Goal: Task Accomplishment & Management: Complete application form

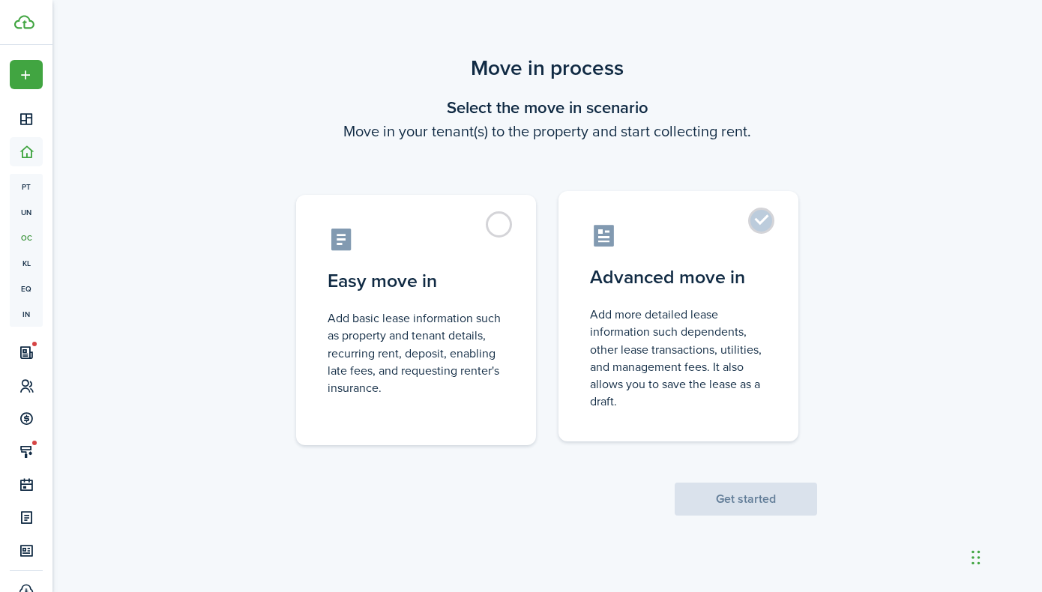
click at [758, 228] on label "Advanced move in Add more detailed lease information such dependents, other lea…" at bounding box center [678, 316] width 240 height 250
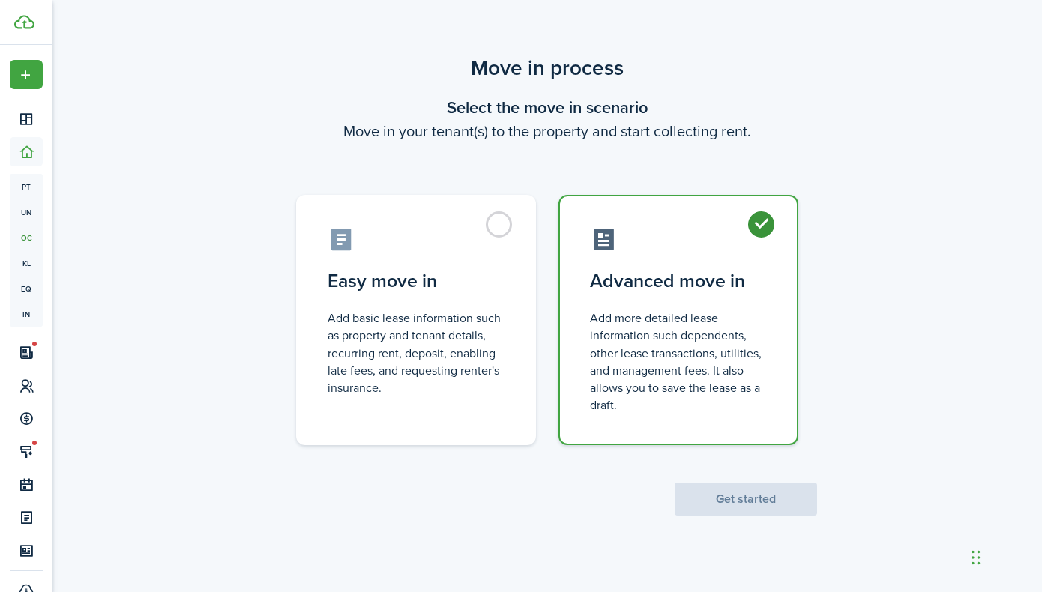
radio input "true"
click at [742, 510] on button "Get started" at bounding box center [745, 499] width 142 height 33
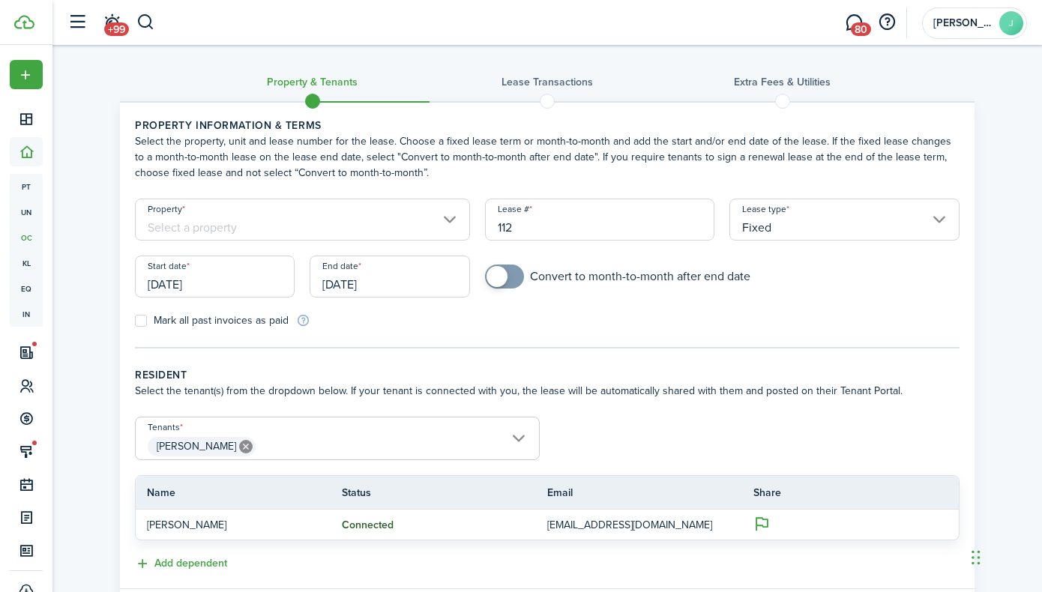
click at [193, 277] on input "[DATE]" at bounding box center [215, 277] width 160 height 42
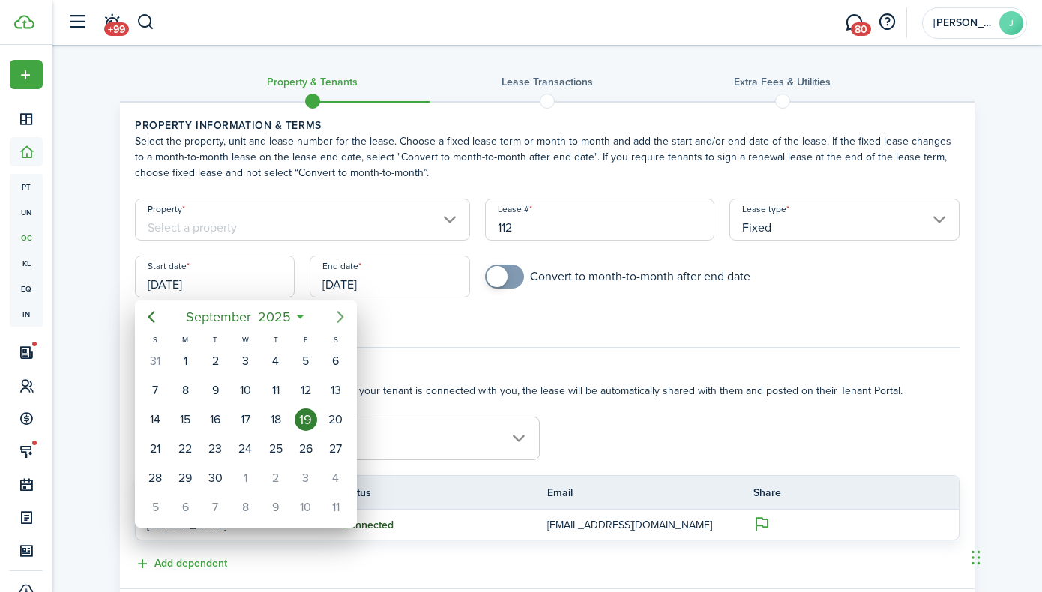
click at [338, 318] on icon "Next page" at bounding box center [340, 317] width 18 height 18
click at [330, 361] on div "1" at bounding box center [335, 361] width 22 height 22
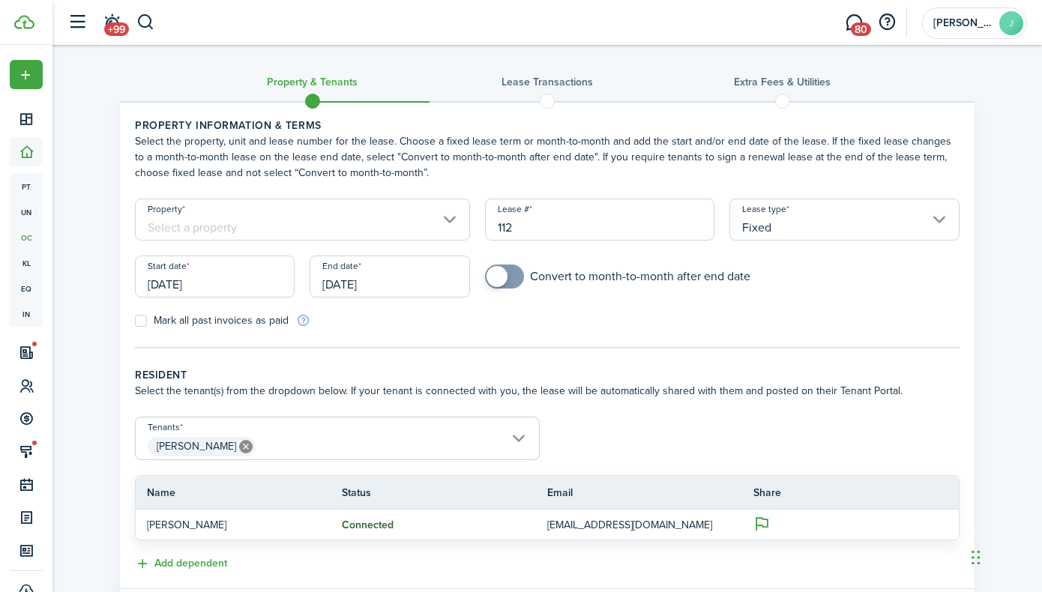
click at [280, 288] on input "[DATE]" at bounding box center [215, 277] width 160 height 42
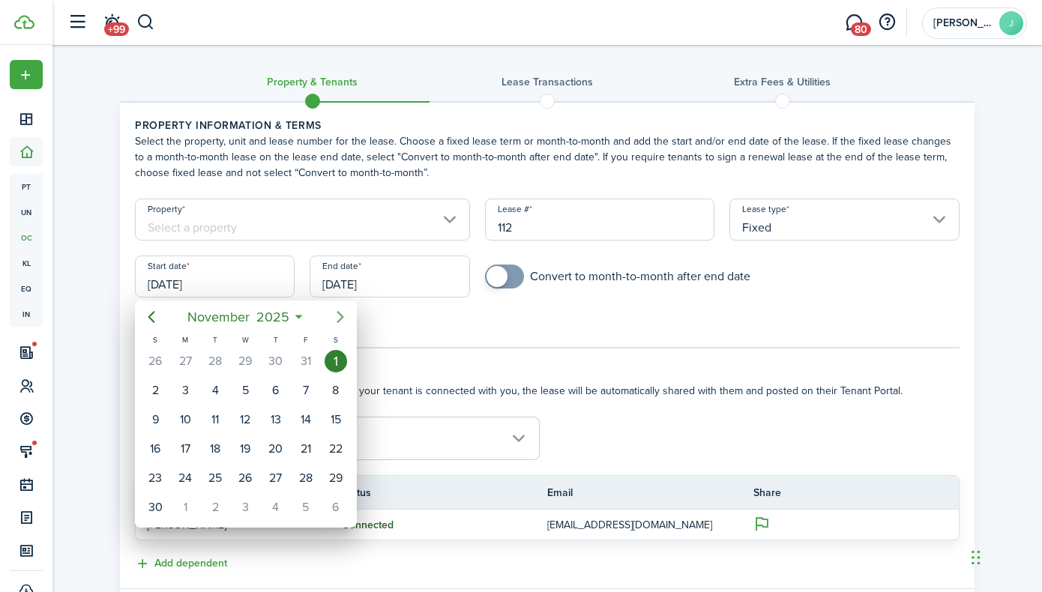
click at [344, 317] on icon "Next page" at bounding box center [340, 317] width 18 height 18
click at [178, 361] on div "1" at bounding box center [185, 361] width 22 height 22
type input "[DATE]"
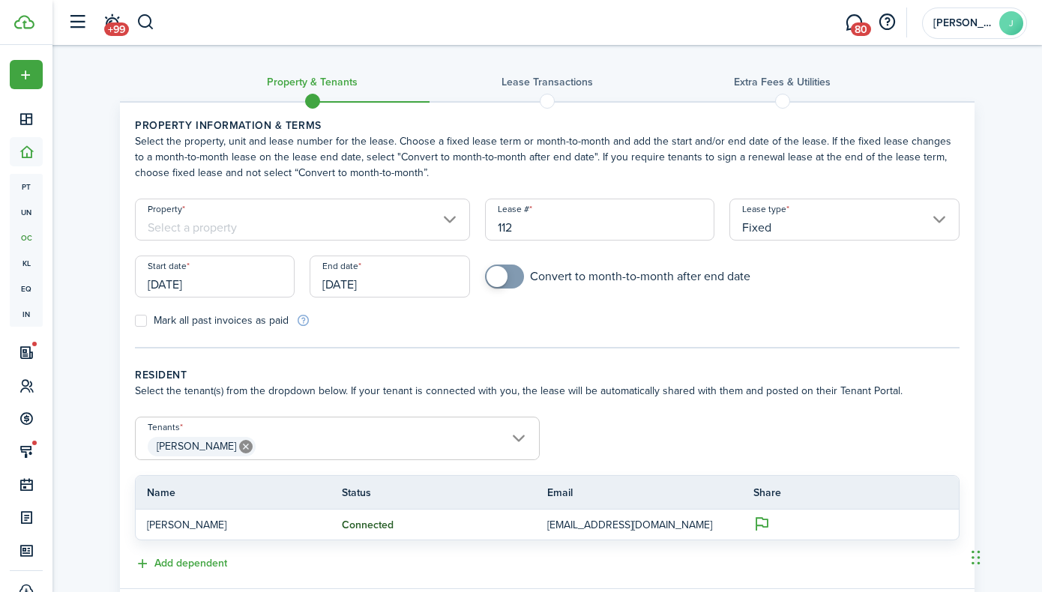
click at [327, 283] on input "[DATE]" at bounding box center [389, 277] width 160 height 42
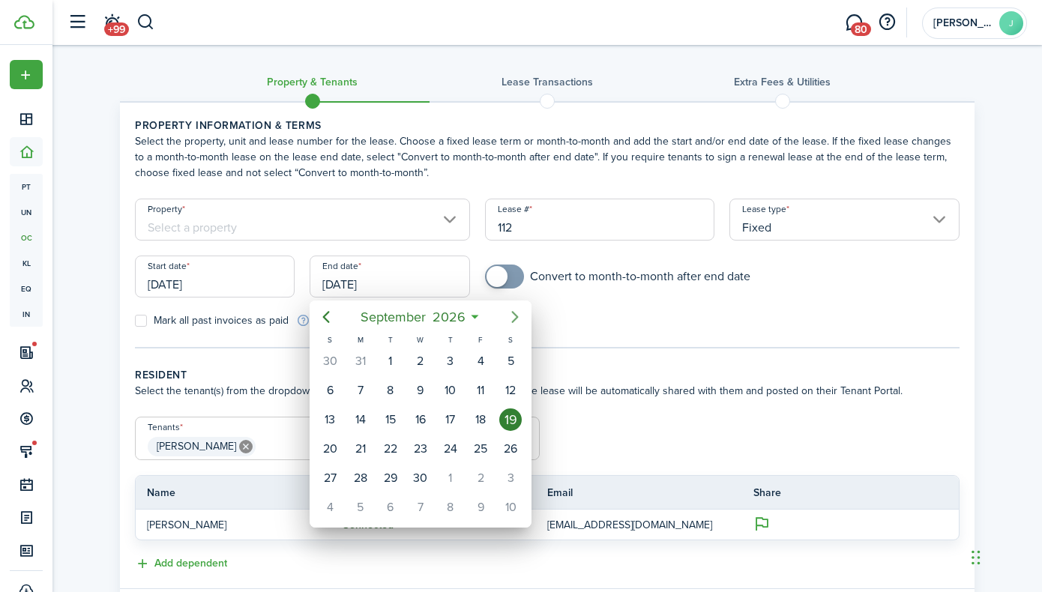
click at [510, 317] on icon "Next page" at bounding box center [515, 317] width 18 height 18
click at [453, 479] on div "31" at bounding box center [450, 478] width 22 height 22
type input "[DATE]"
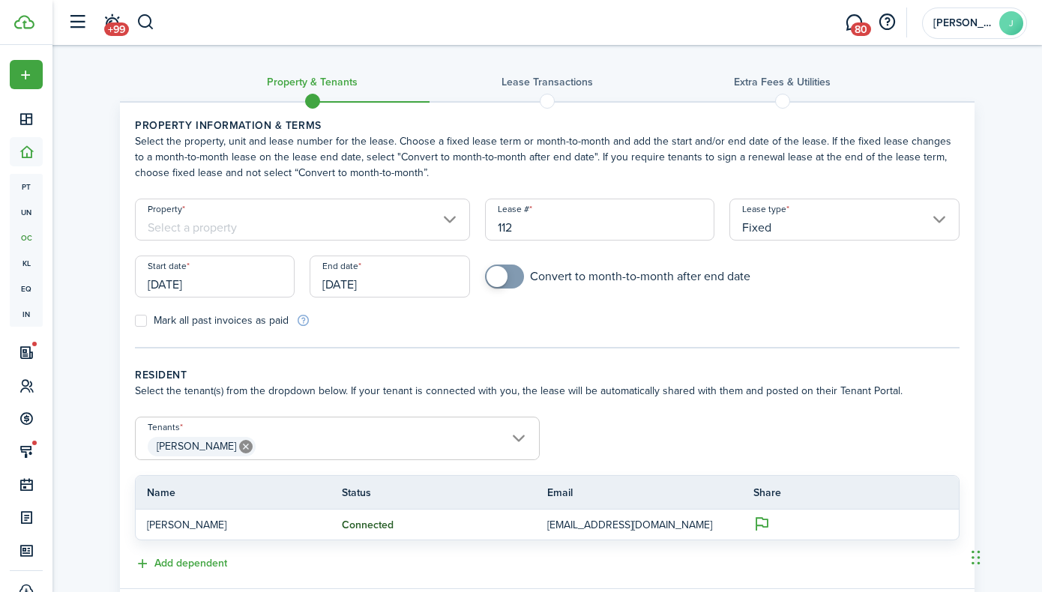
click at [372, 222] on input "Property" at bounding box center [302, 220] width 335 height 42
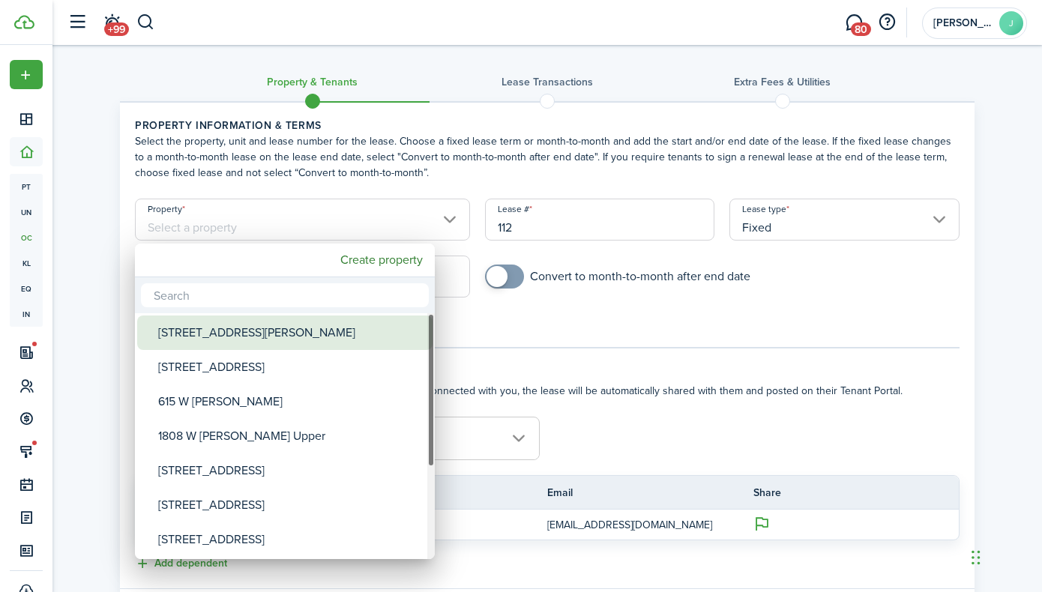
click at [299, 339] on div "[STREET_ADDRESS][PERSON_NAME]" at bounding box center [290, 332] width 265 height 34
type input "[STREET_ADDRESS][PERSON_NAME]"
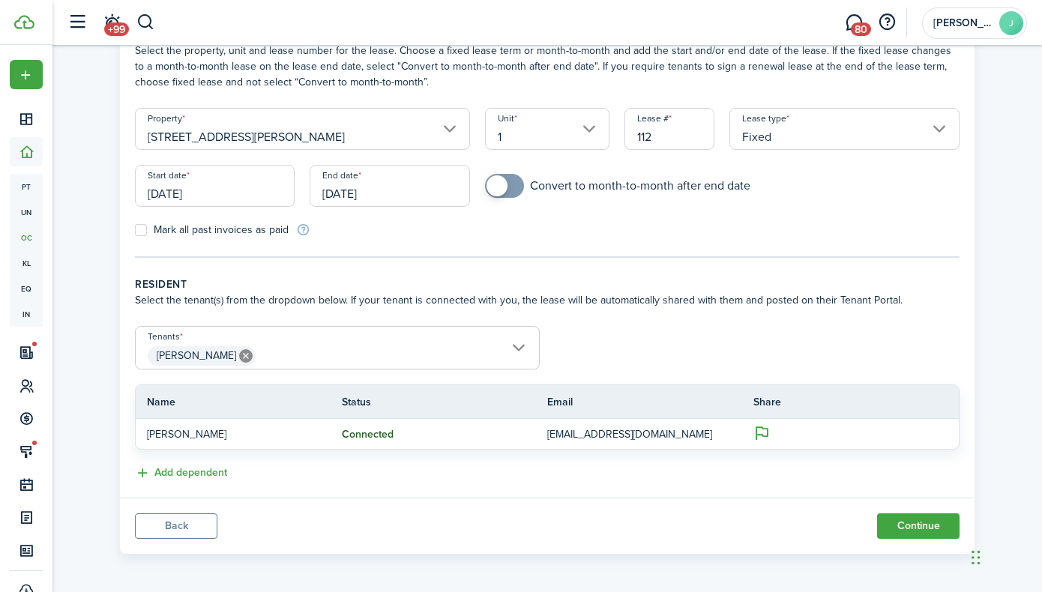
scroll to position [94, 0]
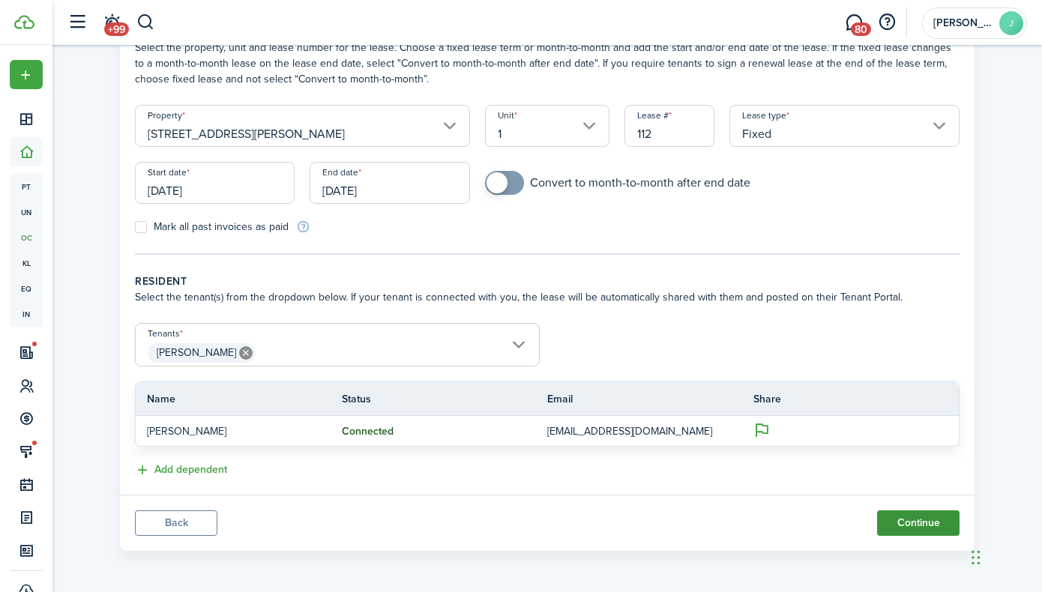
click at [896, 522] on button "Continue" at bounding box center [918, 522] width 82 height 25
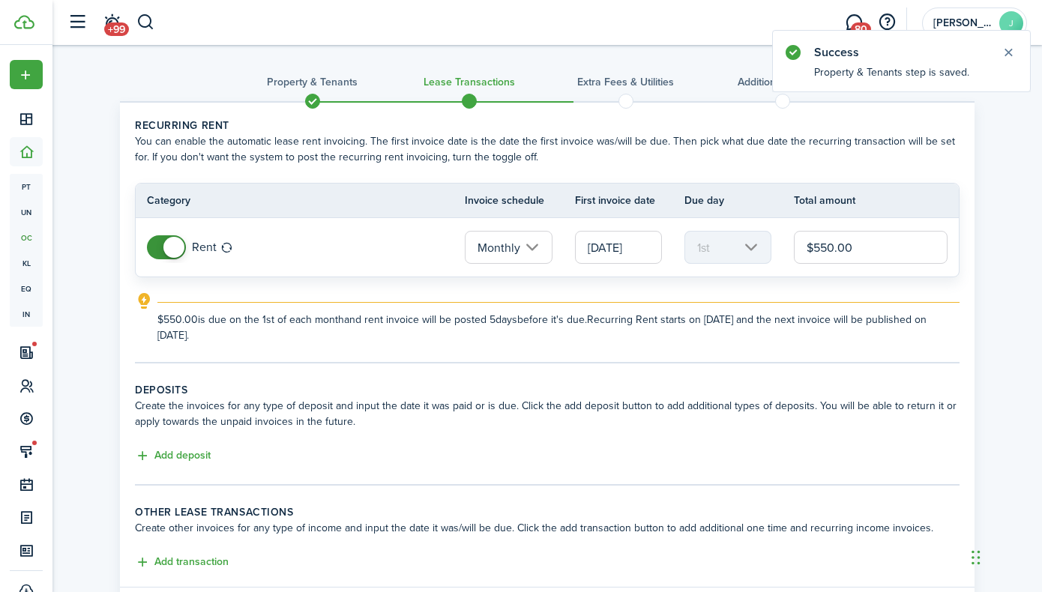
click at [854, 250] on input "$550.00" at bounding box center [871, 247] width 154 height 33
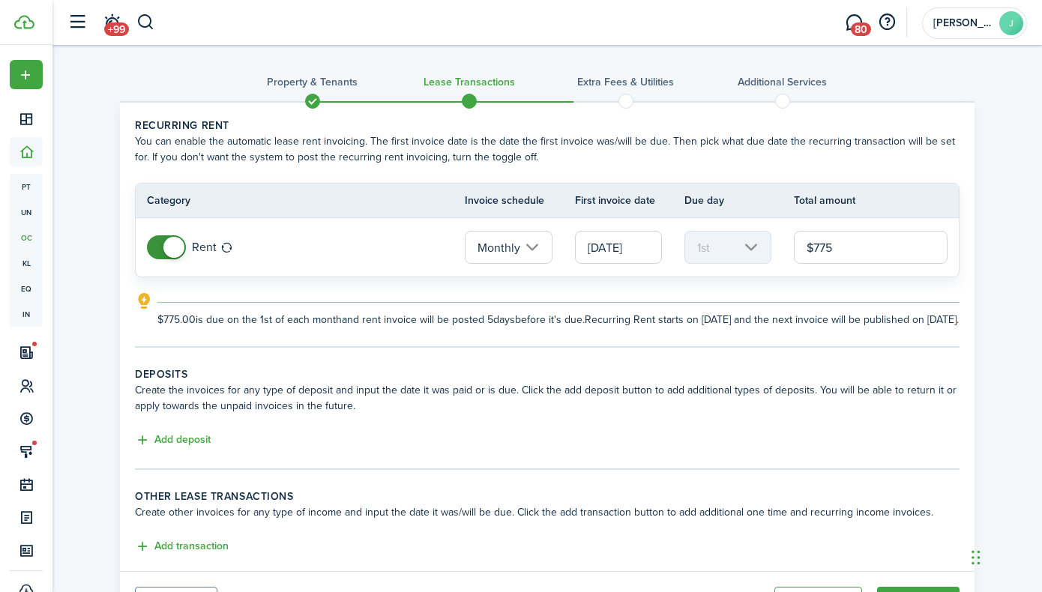
type input "$775.00"
click at [473, 305] on div "$775.00 is due on the 1st of each month and rent invoice will be posted 5 days …" at bounding box center [558, 314] width 802 height 25
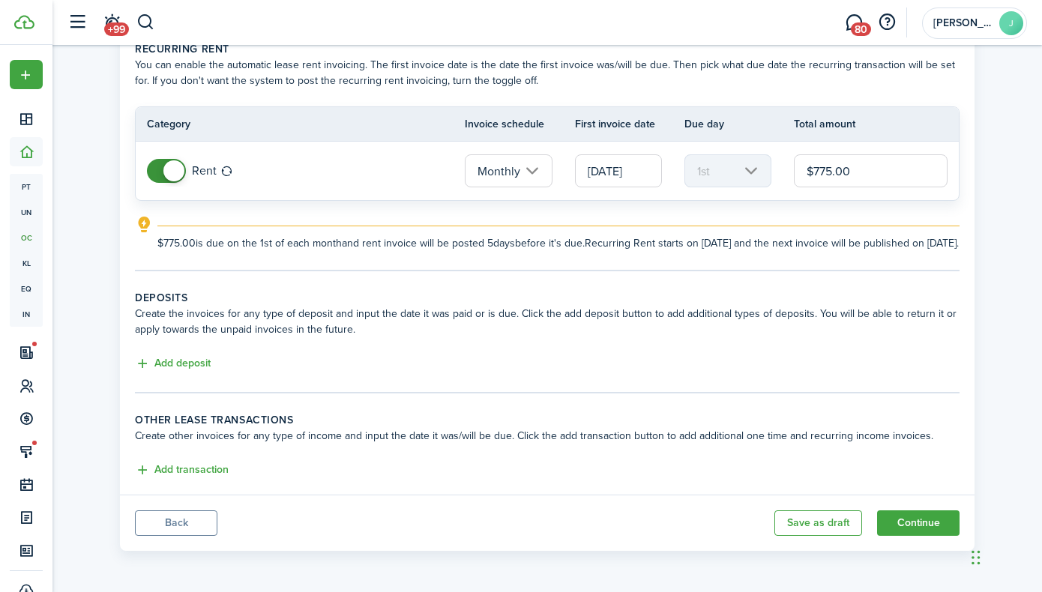
scroll to position [92, 0]
click at [913, 525] on button "Continue" at bounding box center [918, 522] width 82 height 25
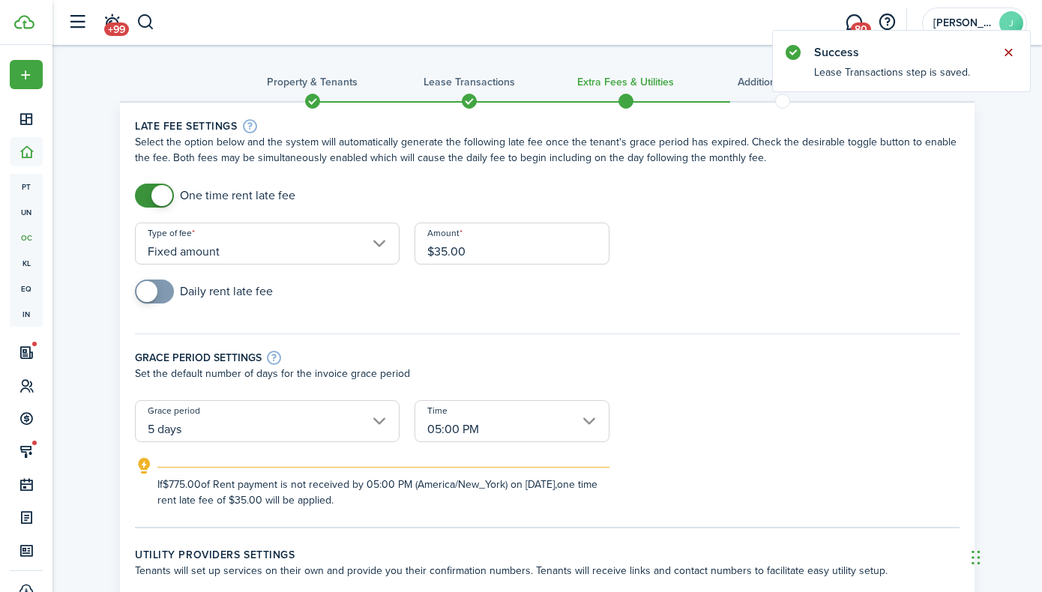
click at [1011, 54] on button "Close notify" at bounding box center [1007, 52] width 21 height 21
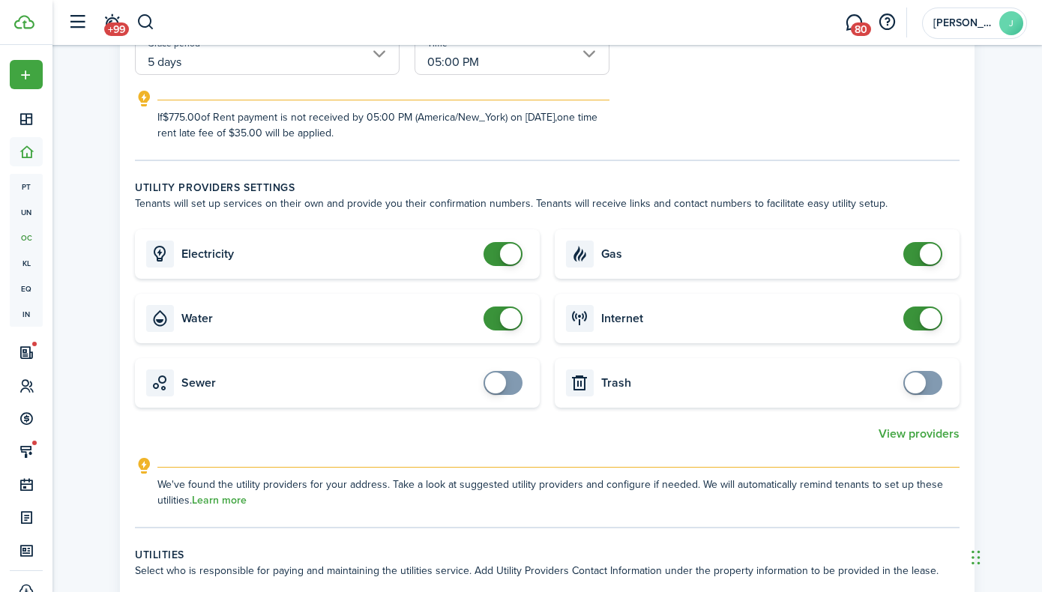
scroll to position [375, 0]
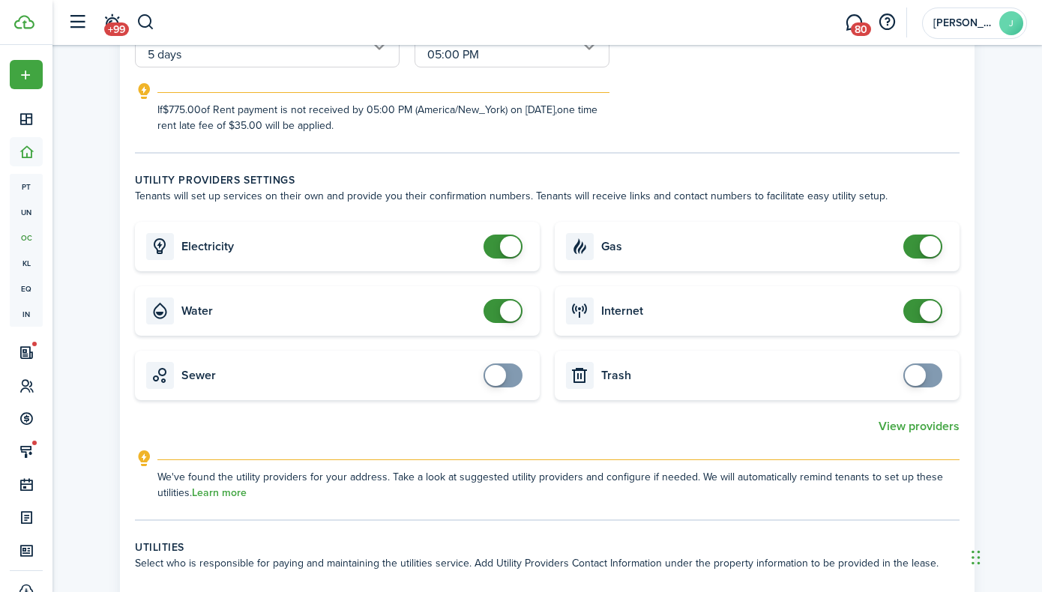
checkbox input "false"
click at [510, 313] on span at bounding box center [510, 310] width 21 height 21
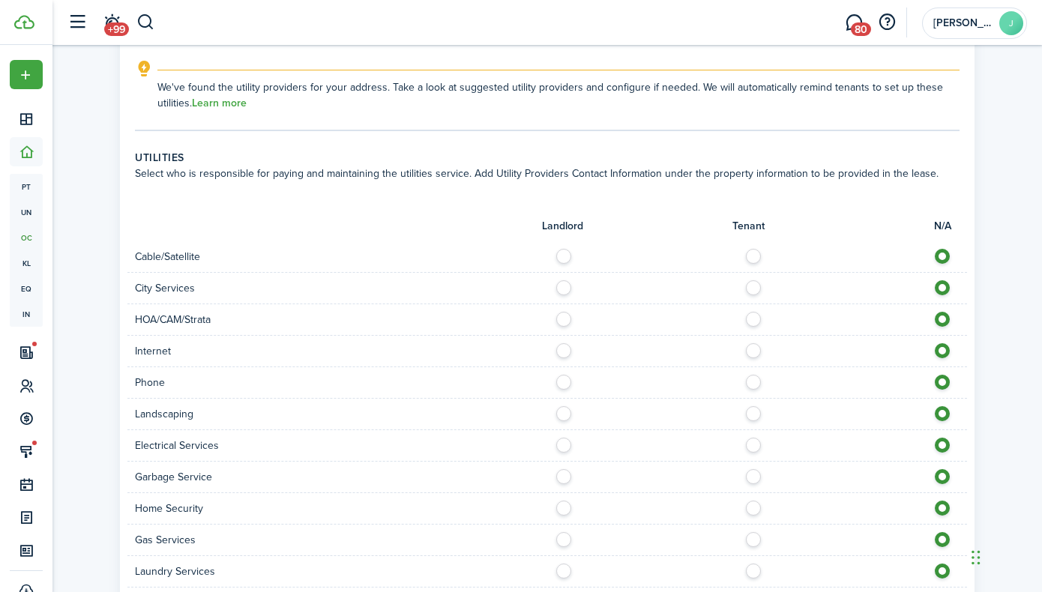
scroll to position [781, 0]
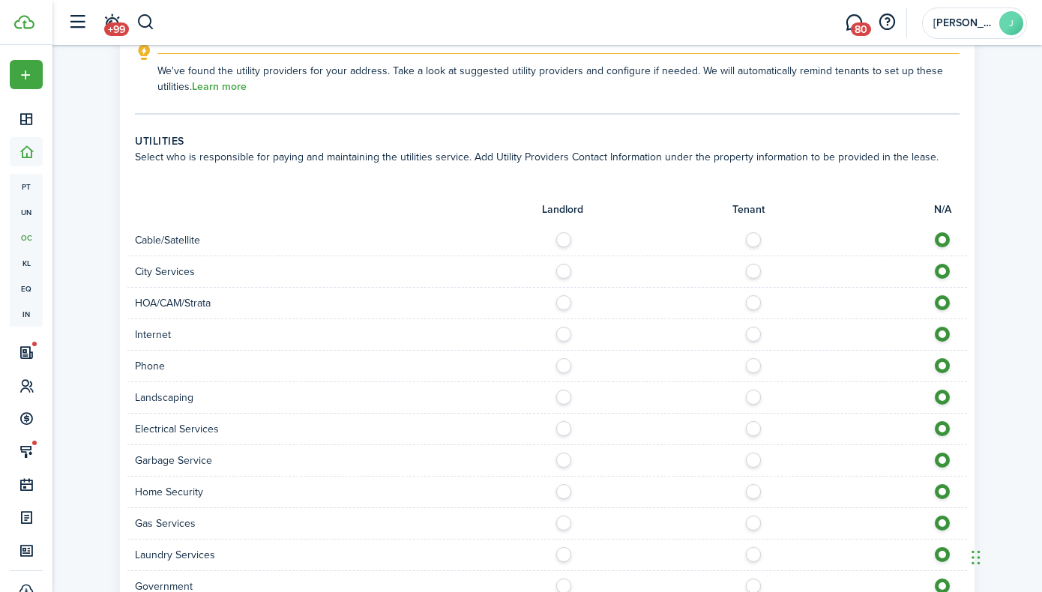
click at [754, 240] on label at bounding box center [757, 235] width 26 height 7
radio input "true"
click at [561, 271] on label at bounding box center [568, 267] width 26 height 7
radio input "true"
click at [563, 303] on label at bounding box center [568, 298] width 26 height 7
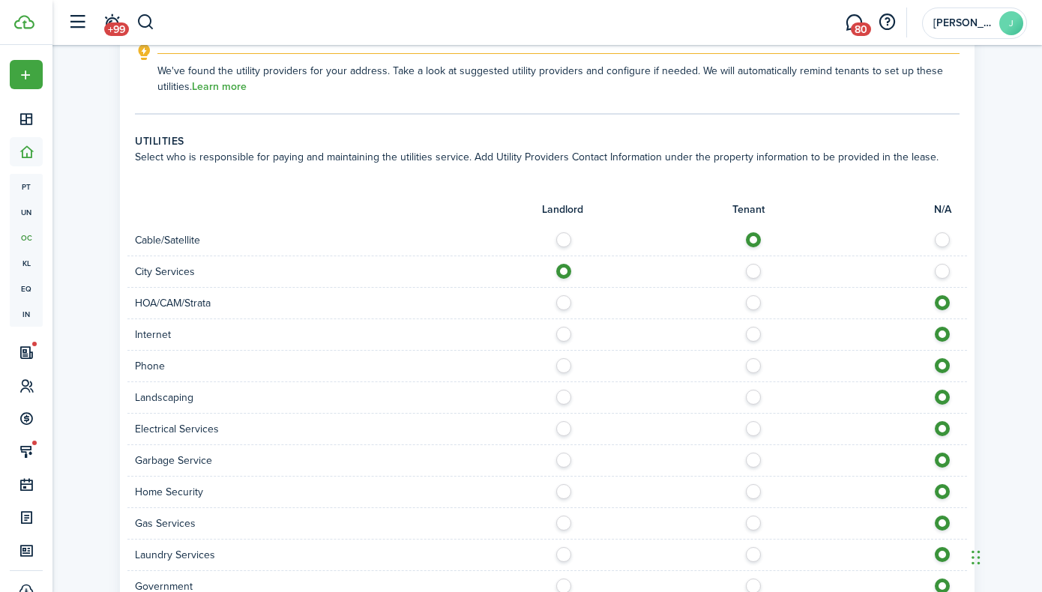
radio input "true"
click at [756, 334] on label at bounding box center [757, 330] width 26 height 7
radio input "true"
click at [754, 364] on label at bounding box center [757, 361] width 26 height 7
radio input "true"
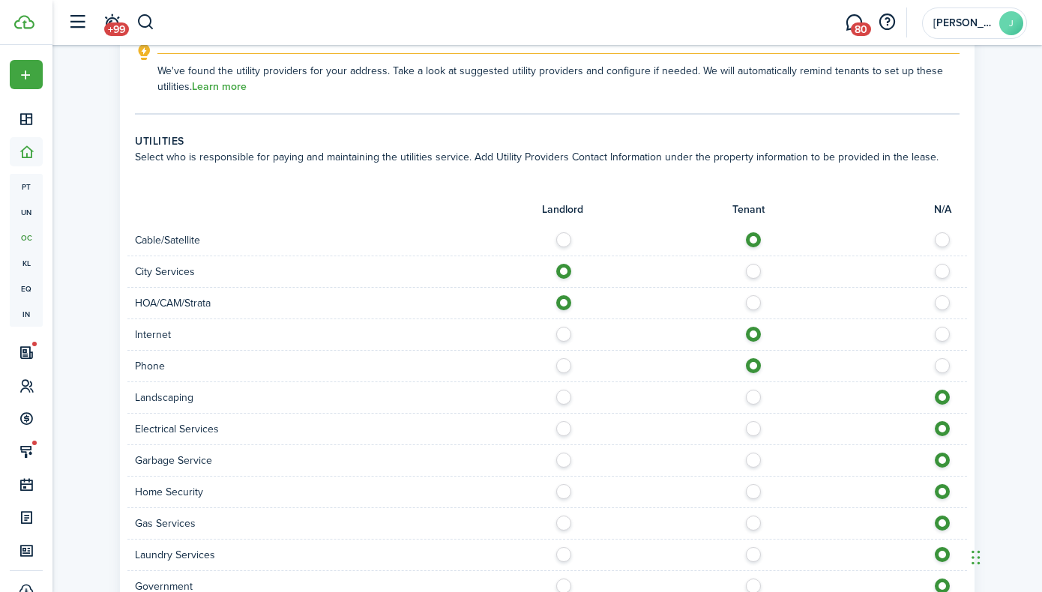
click at [562, 397] on label at bounding box center [568, 393] width 26 height 7
radio input "true"
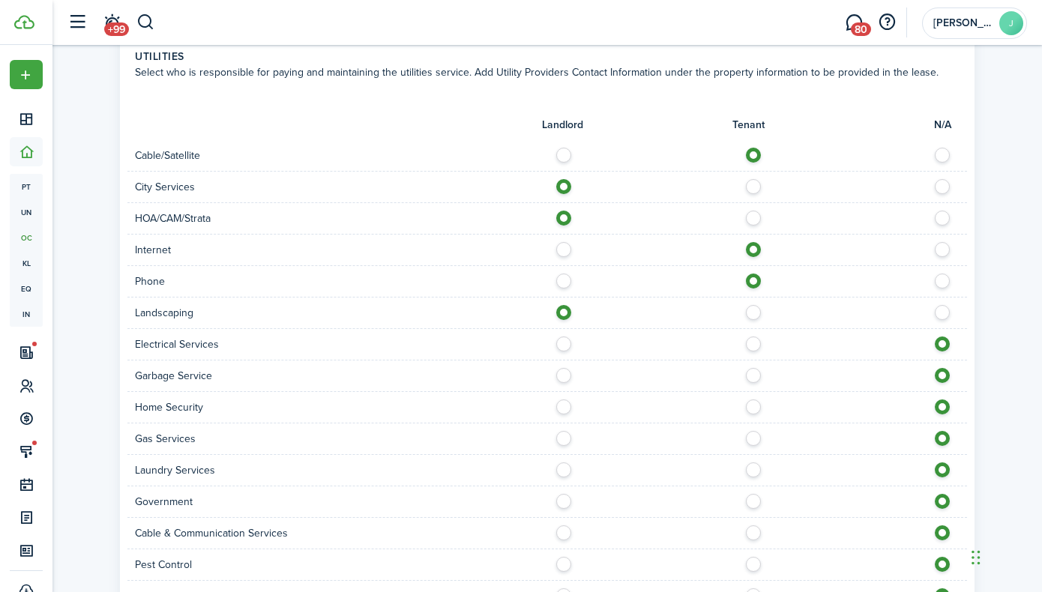
scroll to position [878, 0]
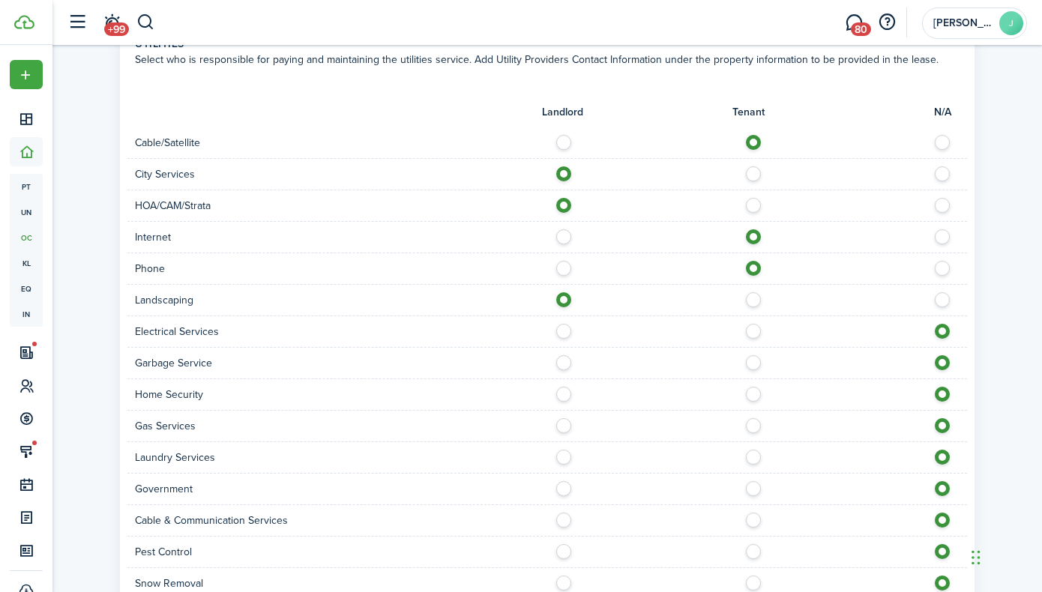
click at [762, 328] on label at bounding box center [757, 327] width 26 height 7
radio input "true"
click at [555, 366] on div at bounding box center [757, 363] width 420 height 16
click at [563, 363] on label at bounding box center [568, 358] width 26 height 7
radio input "true"
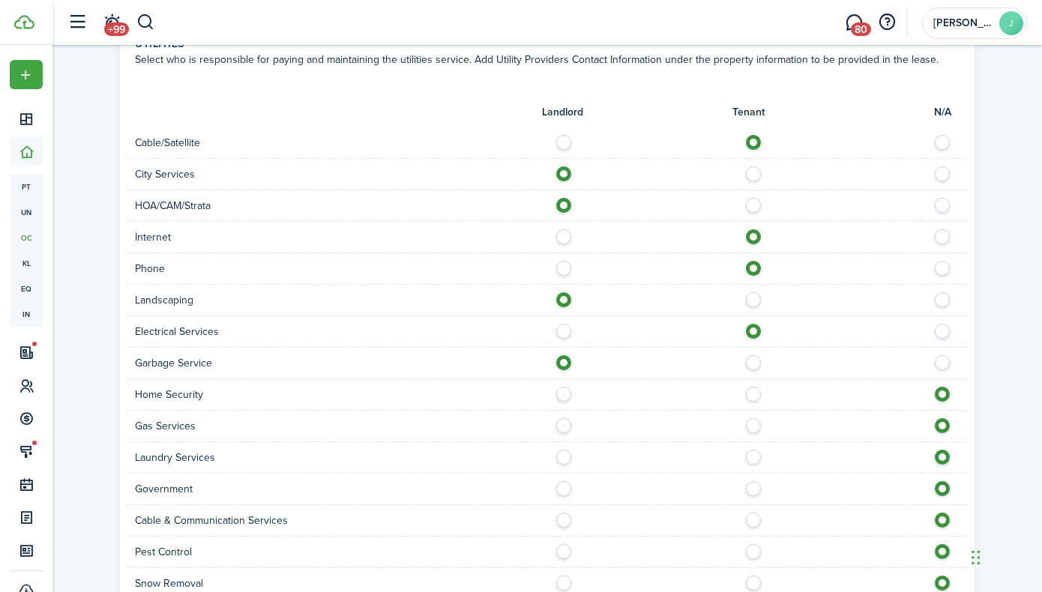
click at [751, 394] on label at bounding box center [757, 390] width 26 height 7
radio input "true"
click at [752, 426] on label at bounding box center [757, 421] width 26 height 7
radio input "true"
click at [752, 456] on label at bounding box center [757, 453] width 26 height 7
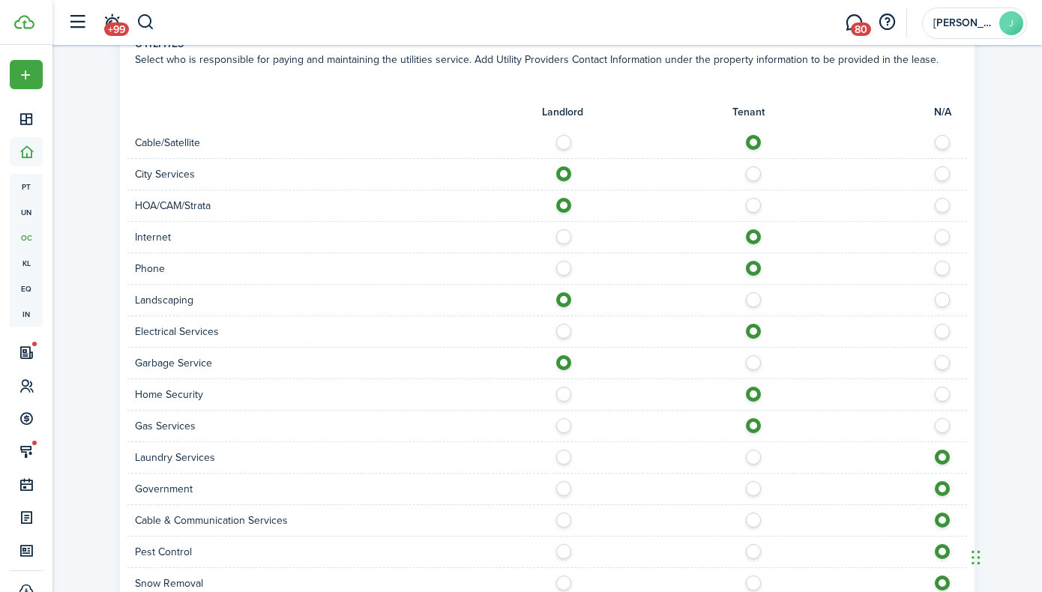
radio input "true"
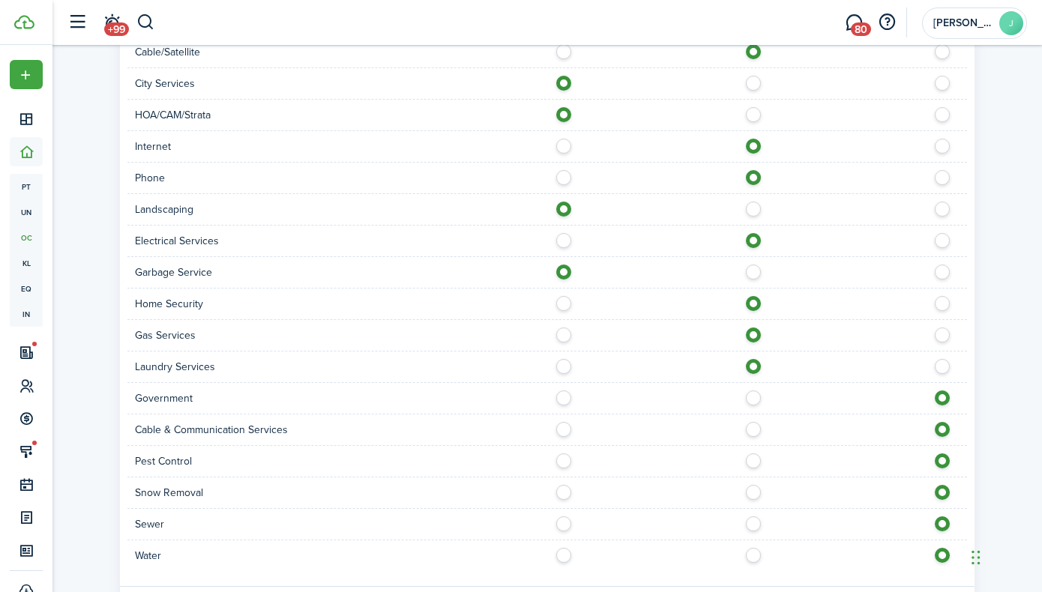
scroll to position [975, 0]
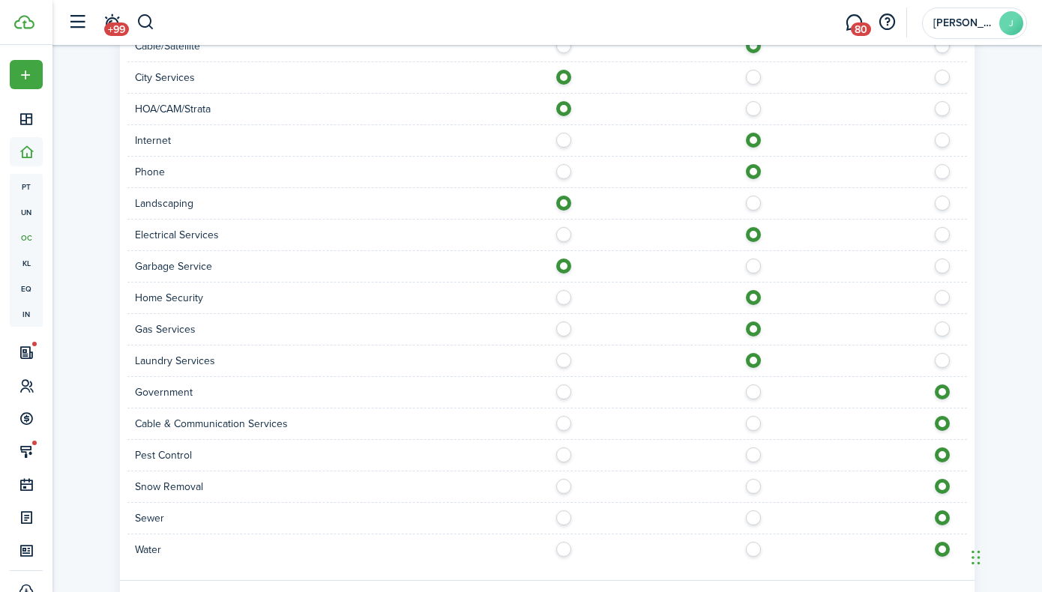
click at [565, 392] on label at bounding box center [568, 387] width 26 height 7
radio input "true"
click at [755, 423] on label at bounding box center [757, 419] width 26 height 7
radio input "true"
click at [752, 455] on label at bounding box center [757, 450] width 26 height 7
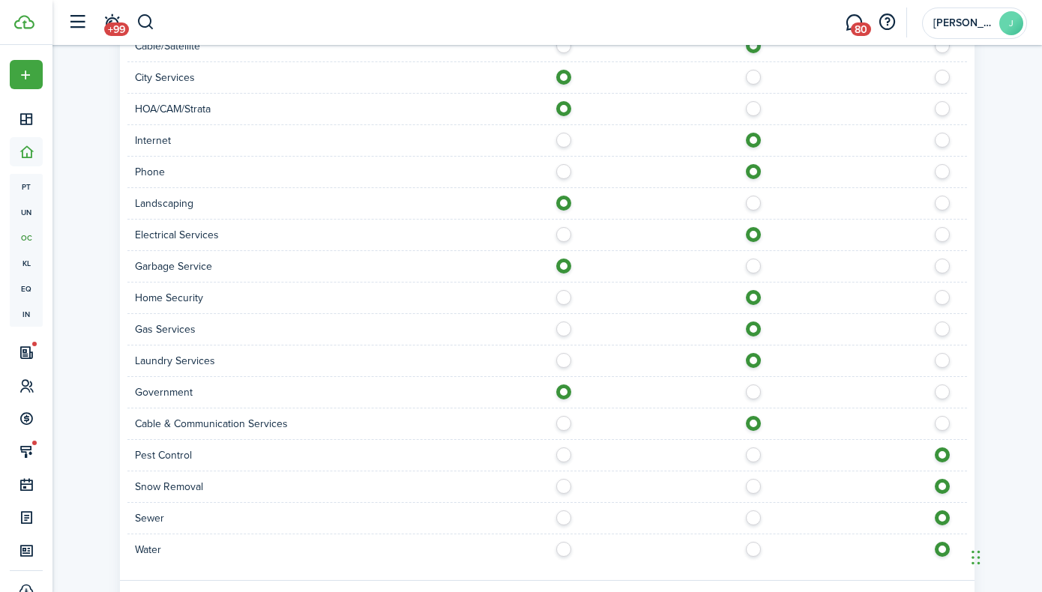
radio input "true"
click at [564, 454] on label at bounding box center [568, 450] width 26 height 7
radio input "true"
click at [565, 483] on label at bounding box center [568, 482] width 26 height 7
radio input "true"
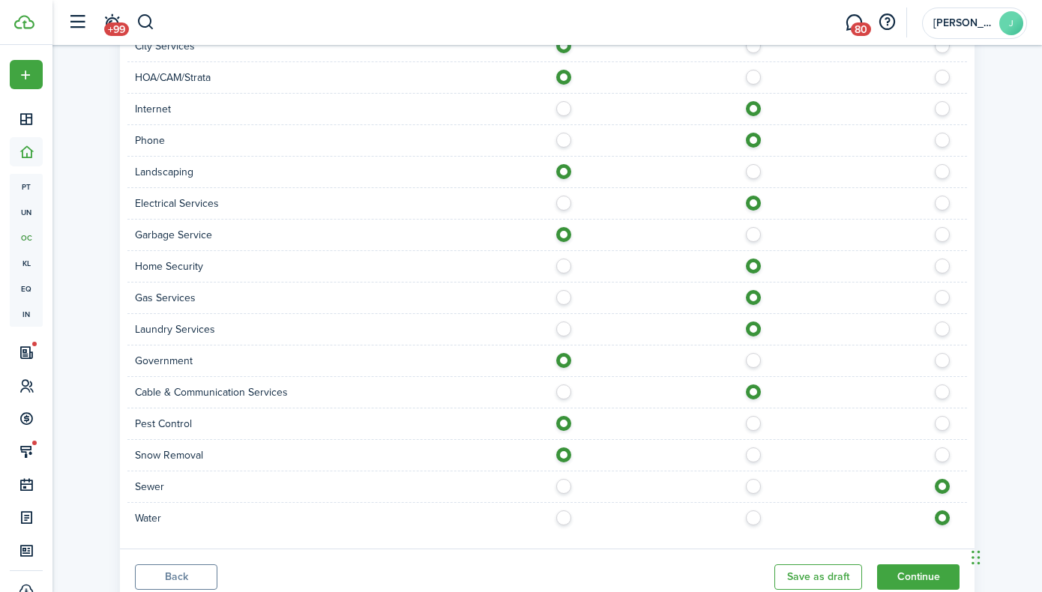
scroll to position [1060, 0]
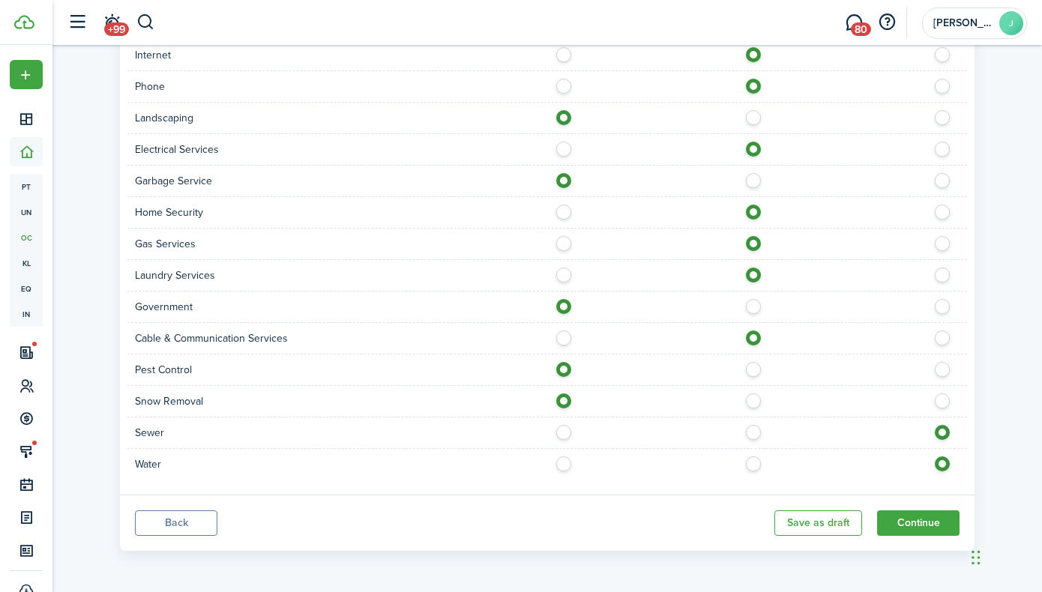
click at [569, 429] on label at bounding box center [568, 428] width 26 height 7
radio input "true"
click at [566, 462] on label at bounding box center [568, 459] width 26 height 7
radio input "true"
click at [910, 525] on button "Continue" at bounding box center [918, 522] width 82 height 25
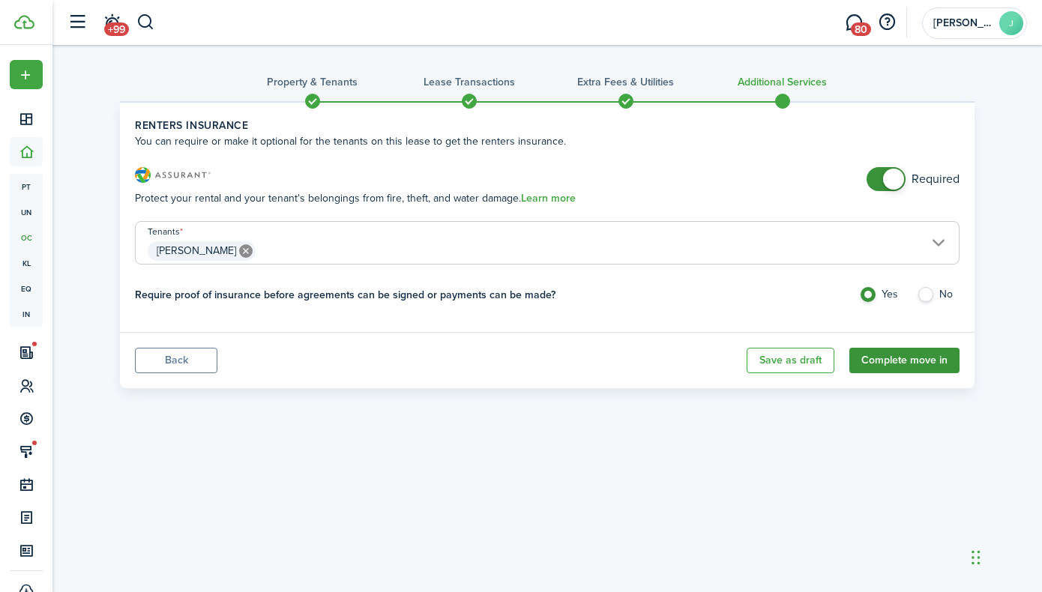
click at [902, 359] on button "Complete move in" at bounding box center [904, 360] width 110 height 25
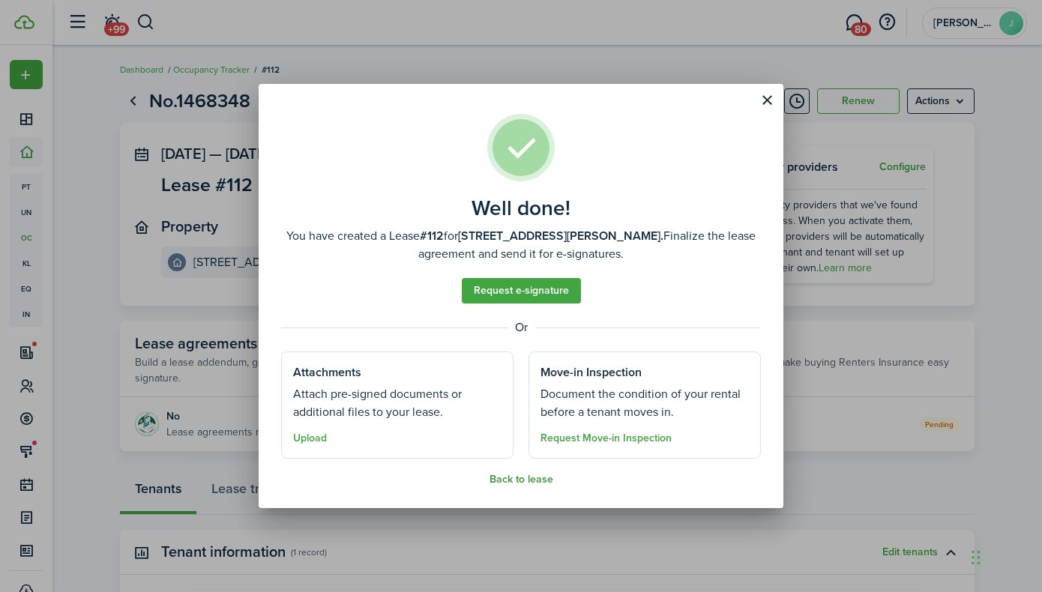
click at [502, 478] on button "Back to lease" at bounding box center [521, 480] width 64 height 12
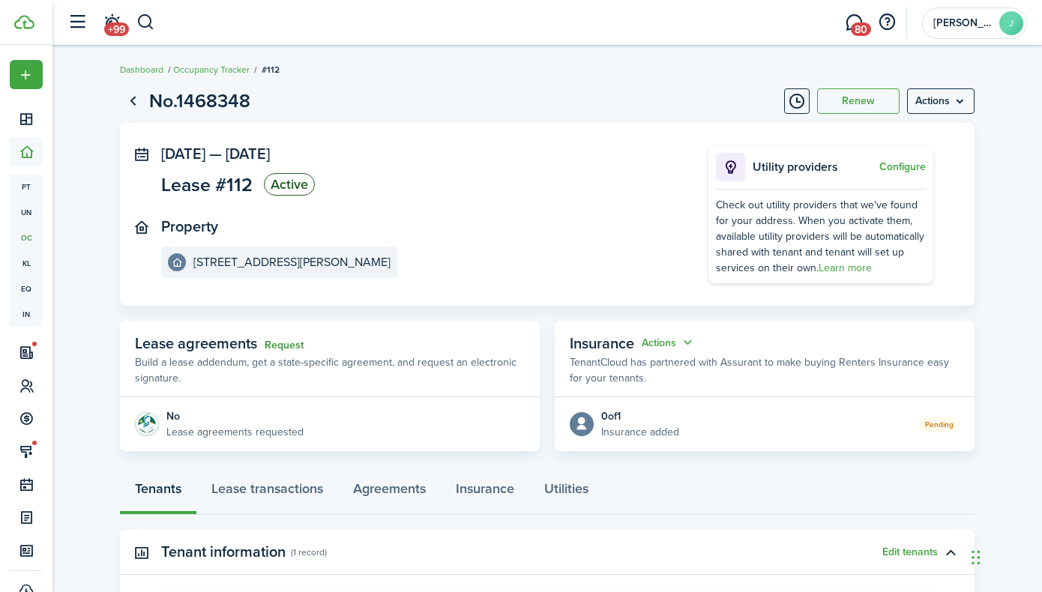
click at [277, 343] on link "Request" at bounding box center [284, 345] width 39 height 12
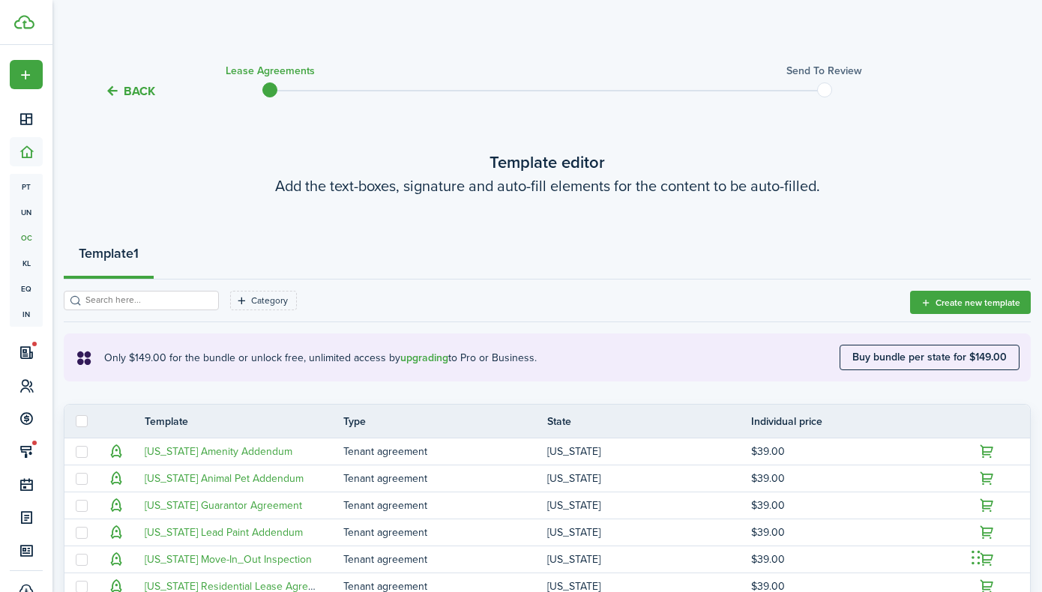
click at [689, 118] on tc-wizard-header "Back Lease Agreements Send to review" at bounding box center [546, 85] width 989 height 67
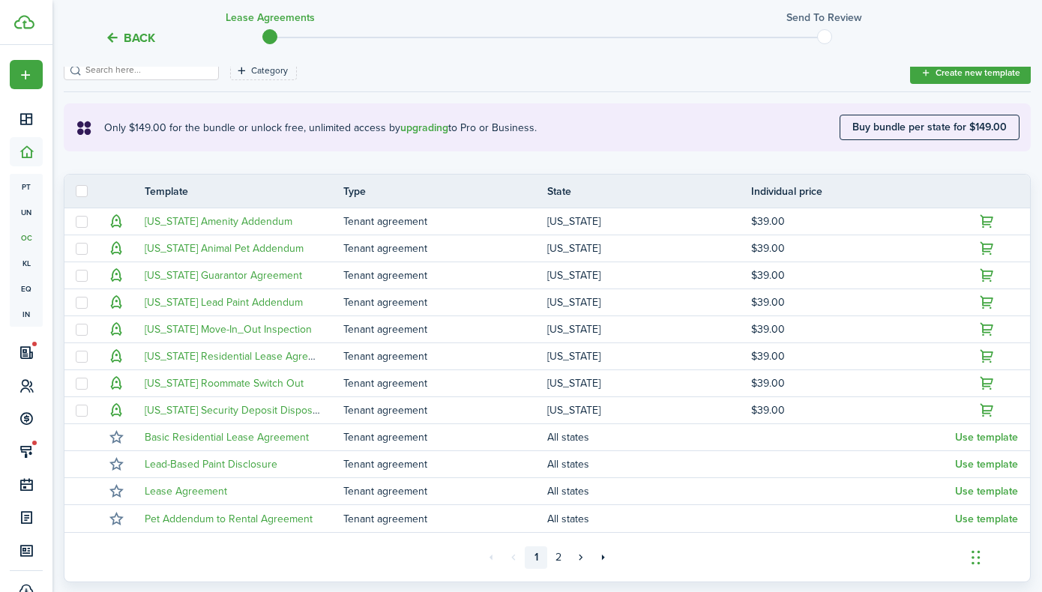
scroll to position [233, 0]
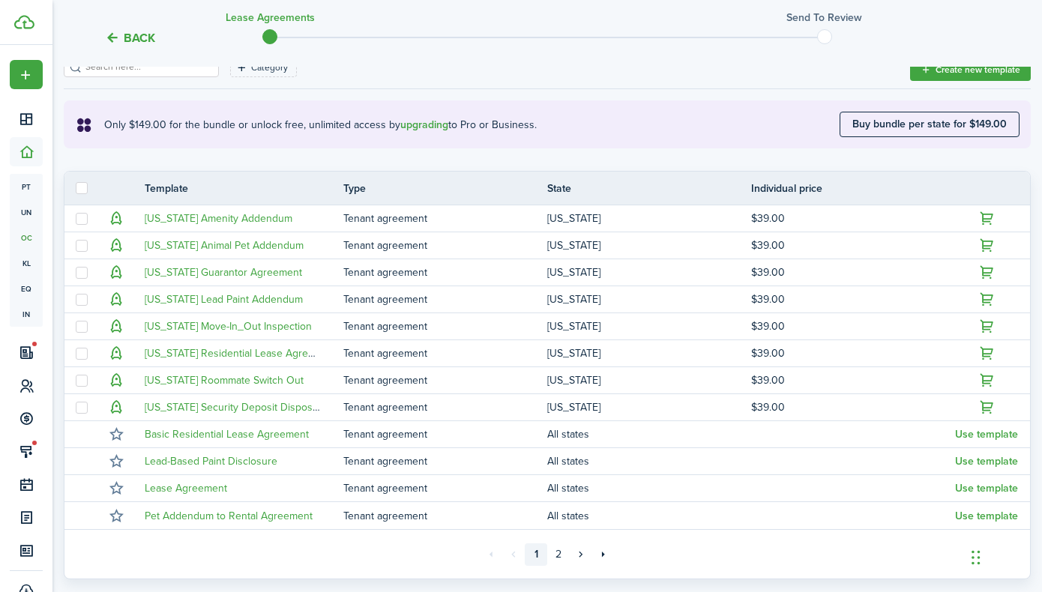
click at [686, 74] on div "Category" at bounding box center [487, 73] width 846 height 31
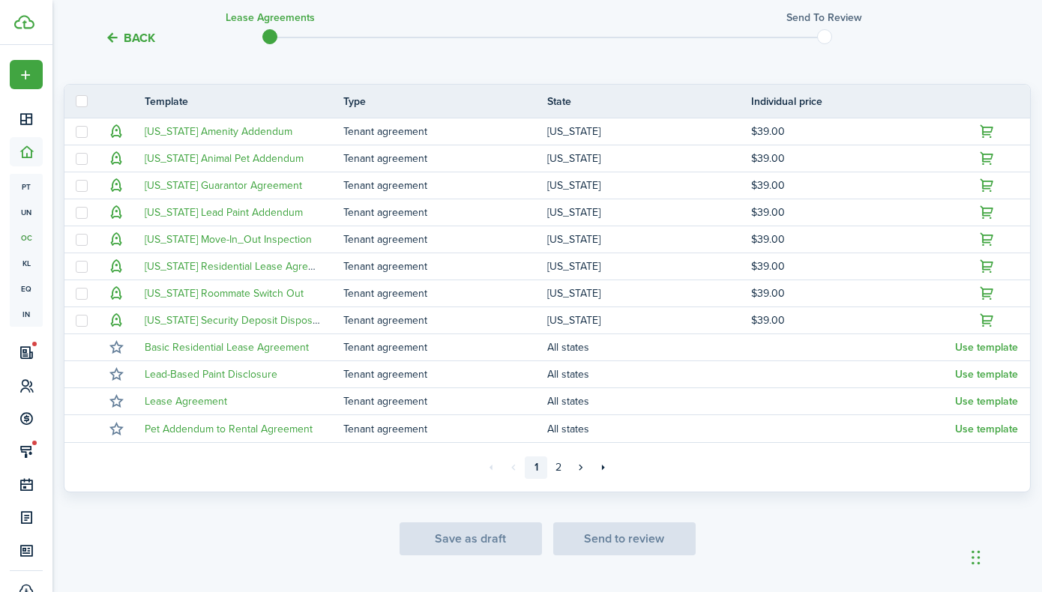
scroll to position [321, 0]
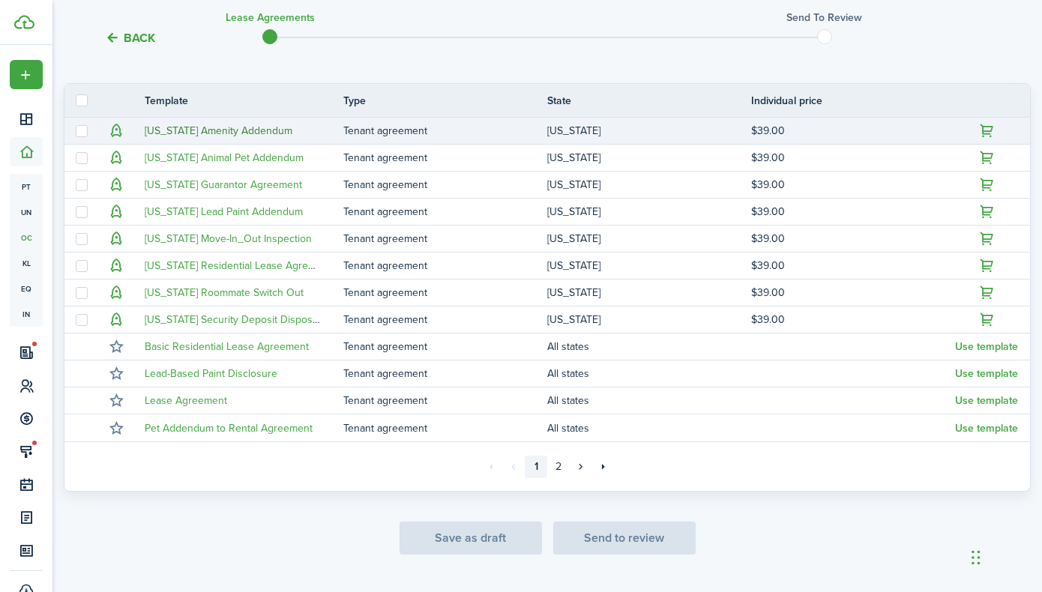
click at [270, 131] on link "[US_STATE] Amenity Addendum" at bounding box center [219, 131] width 148 height 16
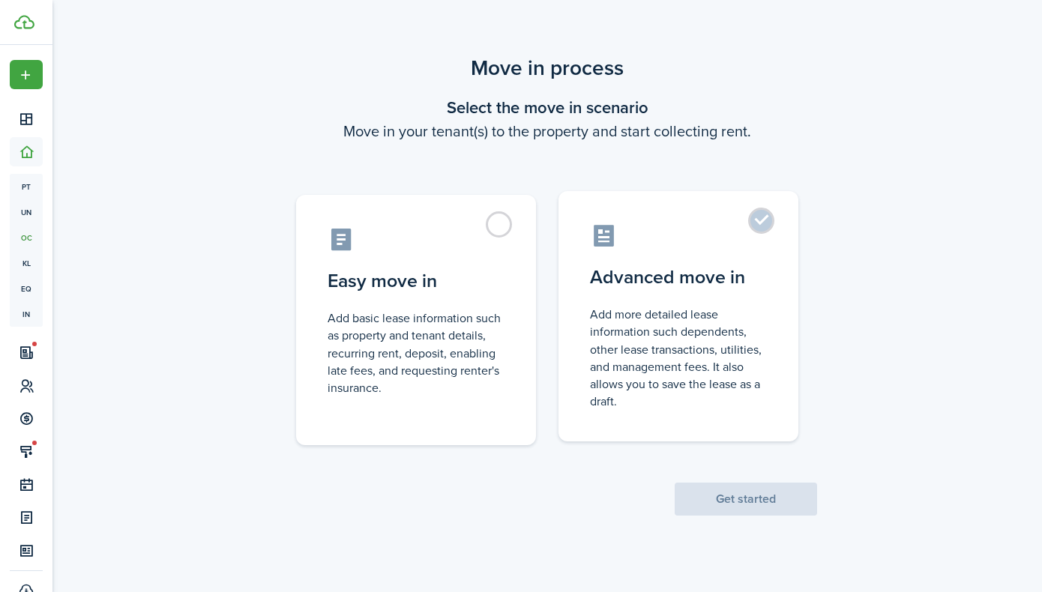
click at [758, 223] on label "Advanced move in Add more detailed lease information such dependents, other lea…" at bounding box center [678, 316] width 240 height 250
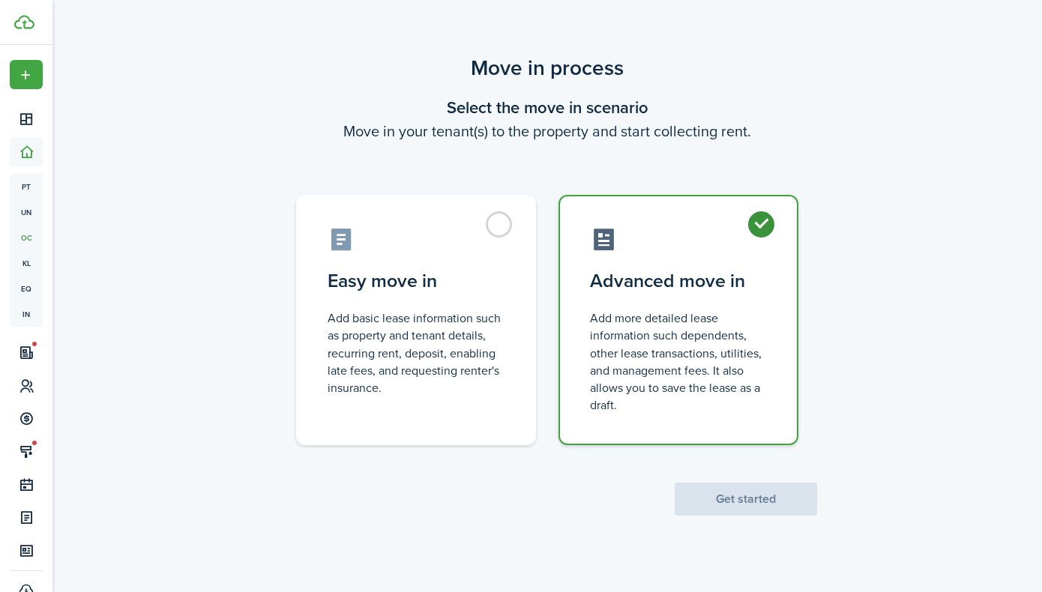
radio input "true"
click at [715, 504] on button "Get started" at bounding box center [745, 499] width 142 height 33
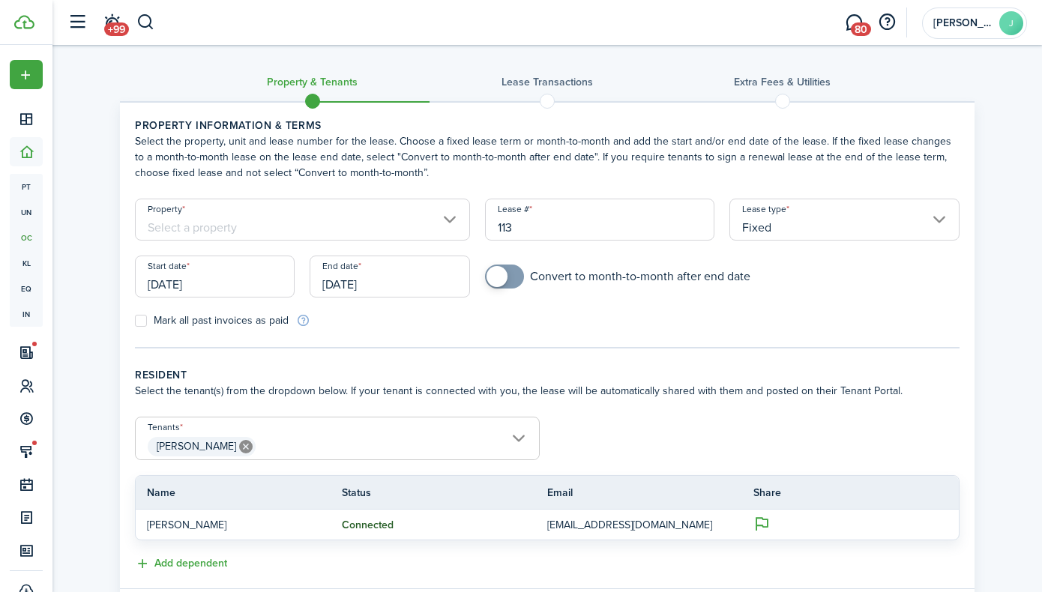
click at [447, 220] on input "Property" at bounding box center [302, 220] width 335 height 42
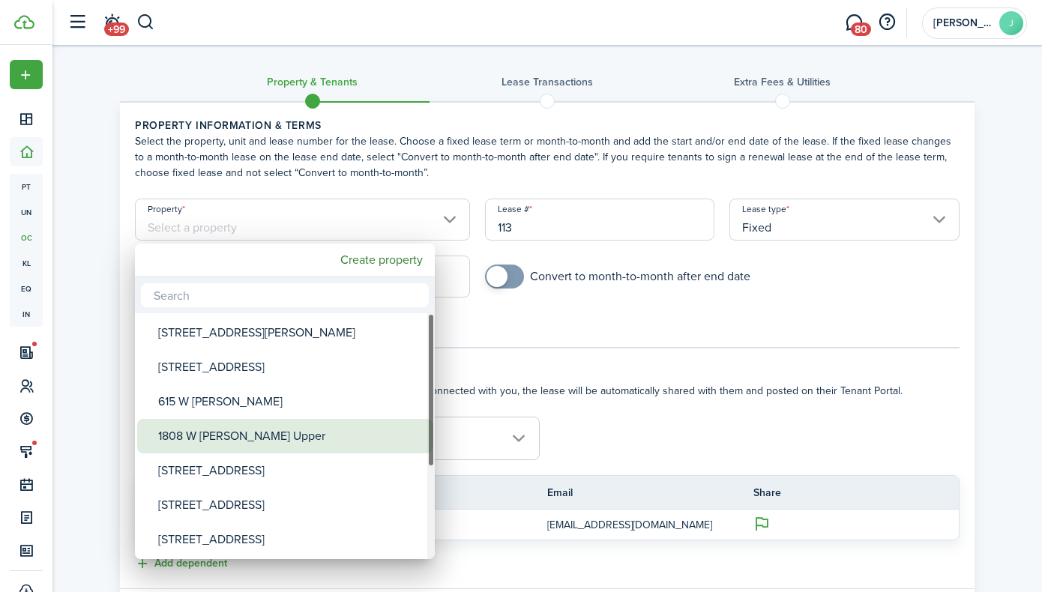
click at [330, 436] on div "1808 W [PERSON_NAME] Upper" at bounding box center [290, 436] width 265 height 34
type input "1808 W [PERSON_NAME] Upper"
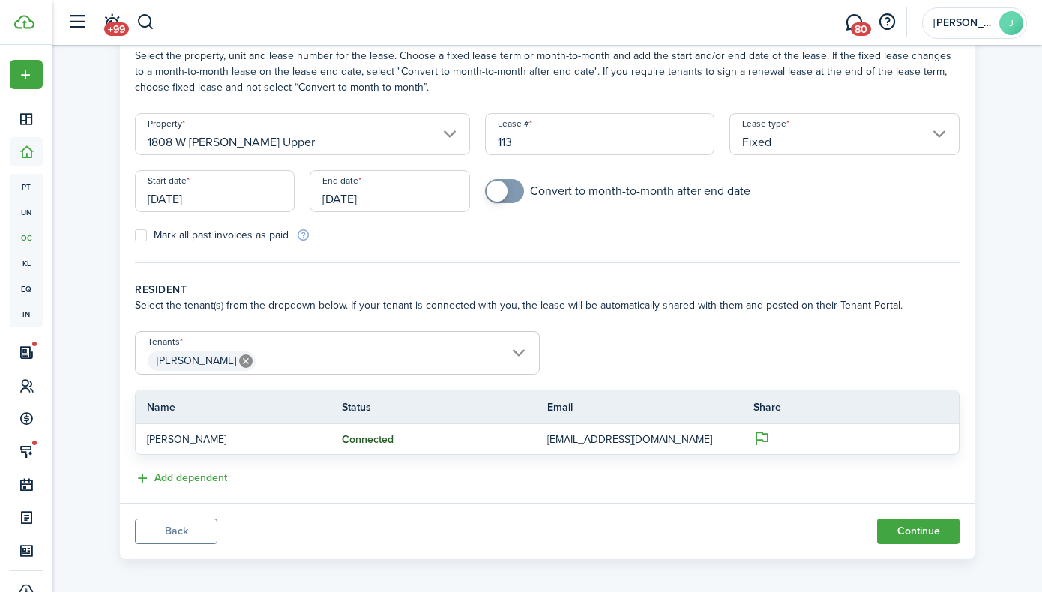
scroll to position [94, 0]
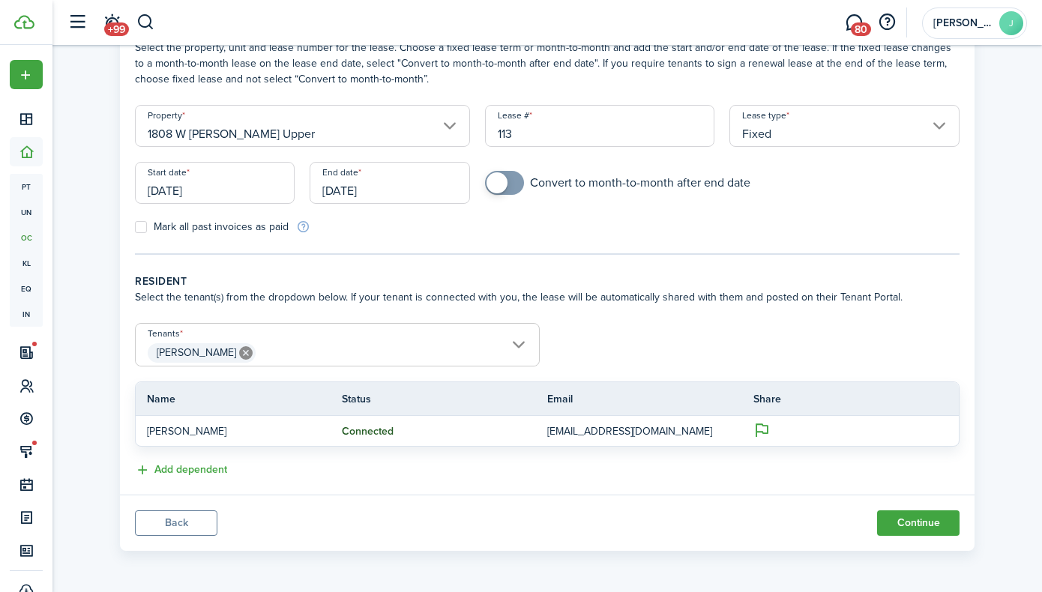
click at [240, 190] on input "[DATE]" at bounding box center [215, 183] width 160 height 42
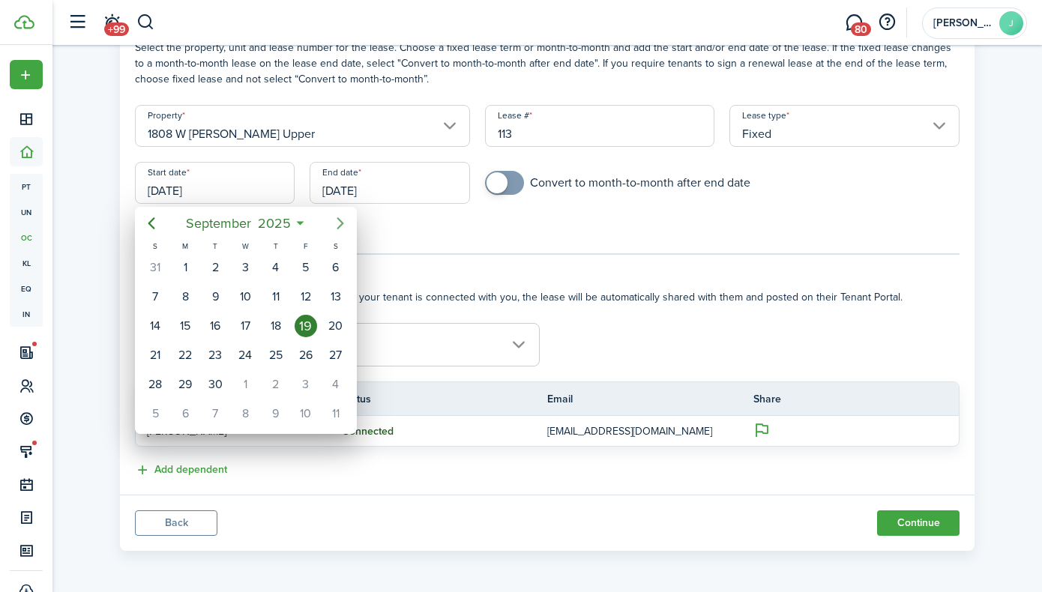
click at [337, 223] on icon "Next page" at bounding box center [340, 223] width 18 height 18
click at [337, 224] on icon "Next page" at bounding box center [340, 223] width 18 height 18
click at [328, 265] on div "1" at bounding box center [335, 267] width 22 height 22
type input "[DATE]"
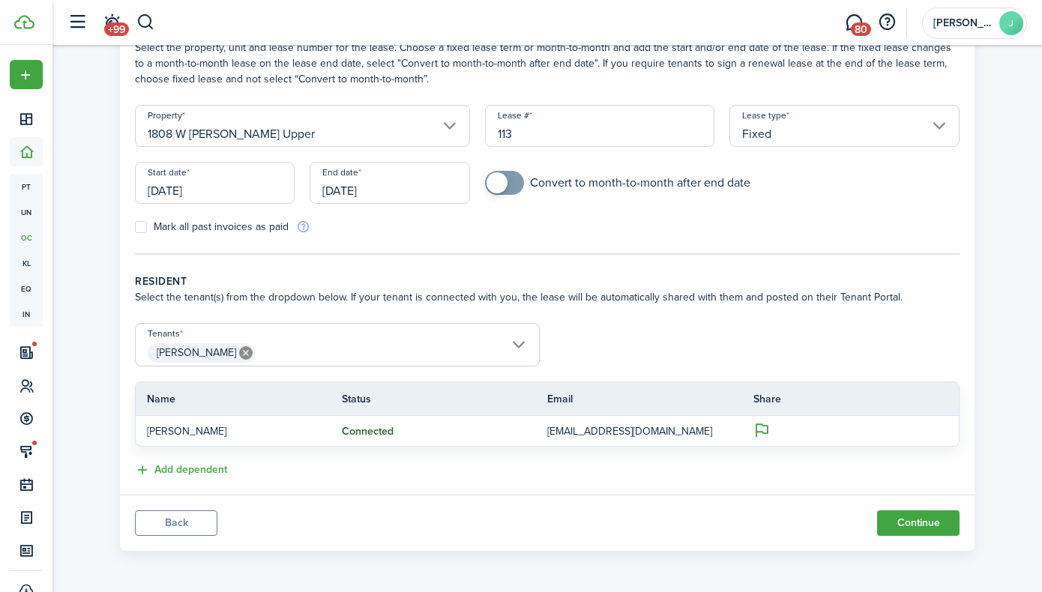
click at [364, 179] on input "[DATE]" at bounding box center [389, 183] width 160 height 42
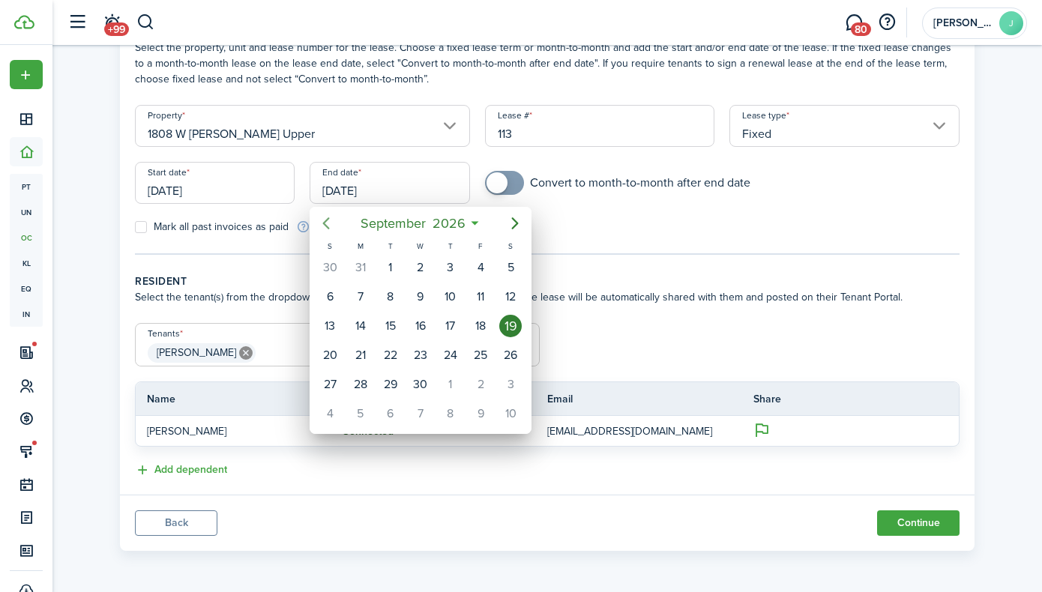
click at [329, 226] on icon "Previous page" at bounding box center [326, 223] width 18 height 18
click at [514, 227] on icon "Next page" at bounding box center [515, 223] width 7 height 12
click at [506, 386] on div "31" at bounding box center [510, 384] width 22 height 22
type input "10/31/2026"
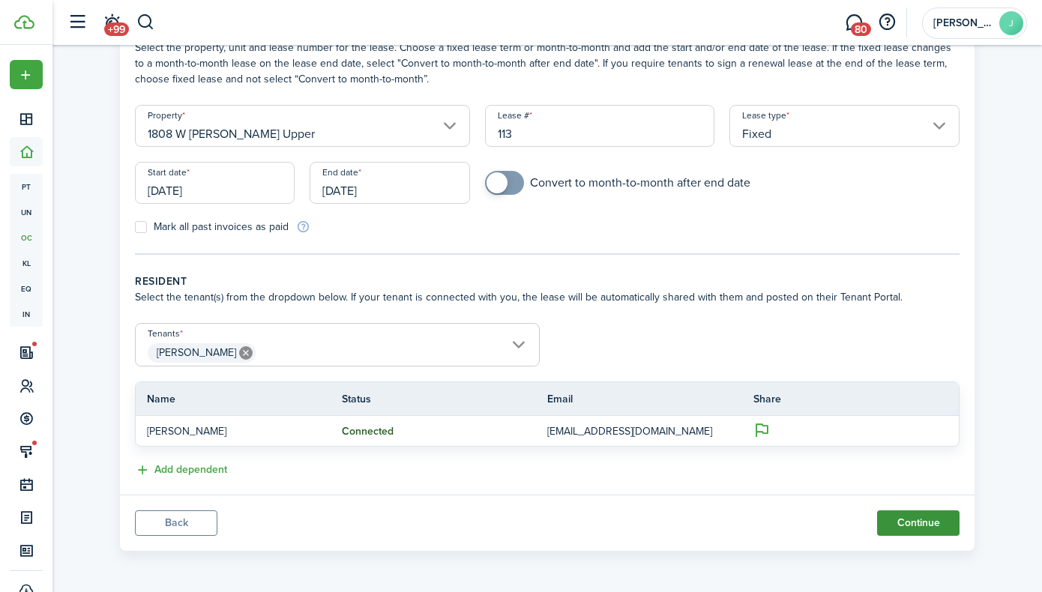
click at [904, 519] on button "Continue" at bounding box center [918, 522] width 82 height 25
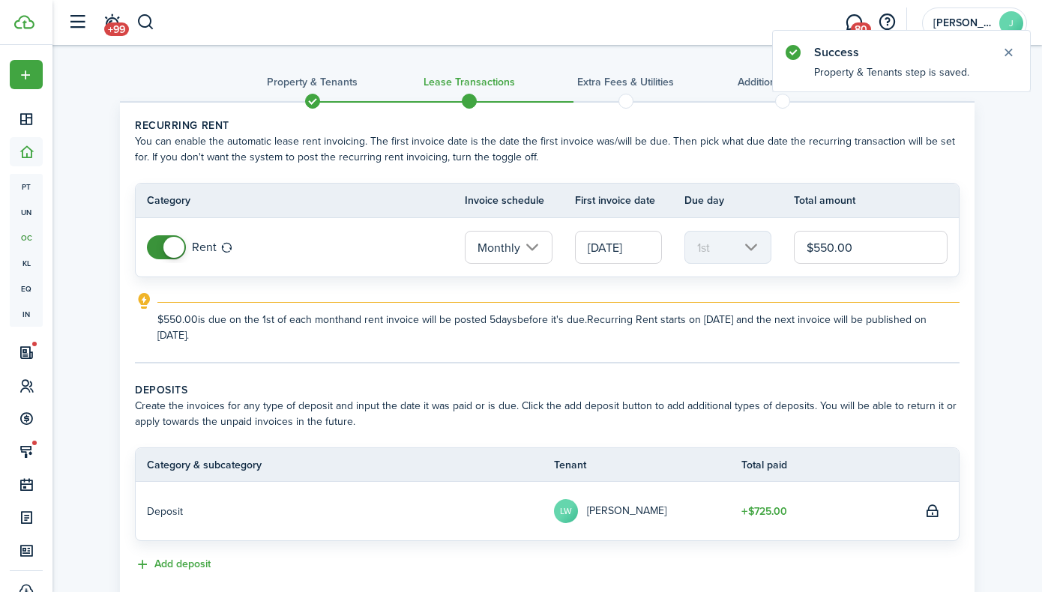
drag, startPoint x: 856, startPoint y: 249, endPoint x: 769, endPoint y: 229, distance: 89.1
click at [769, 229] on tr "Rent Monthly 11/01/2025 1st $550.00" at bounding box center [547, 247] width 823 height 58
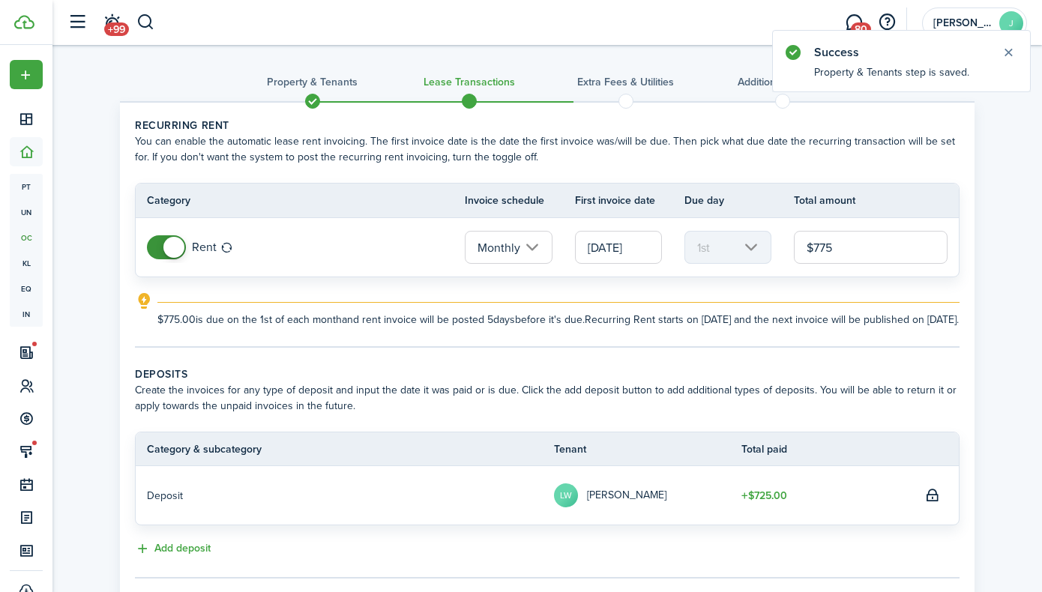
type input "$775.00"
click at [624, 348] on tc-wizard-step "Recurring rent You can enable the automatic lease rent invoicing. The first inv…" at bounding box center [547, 233] width 824 height 230
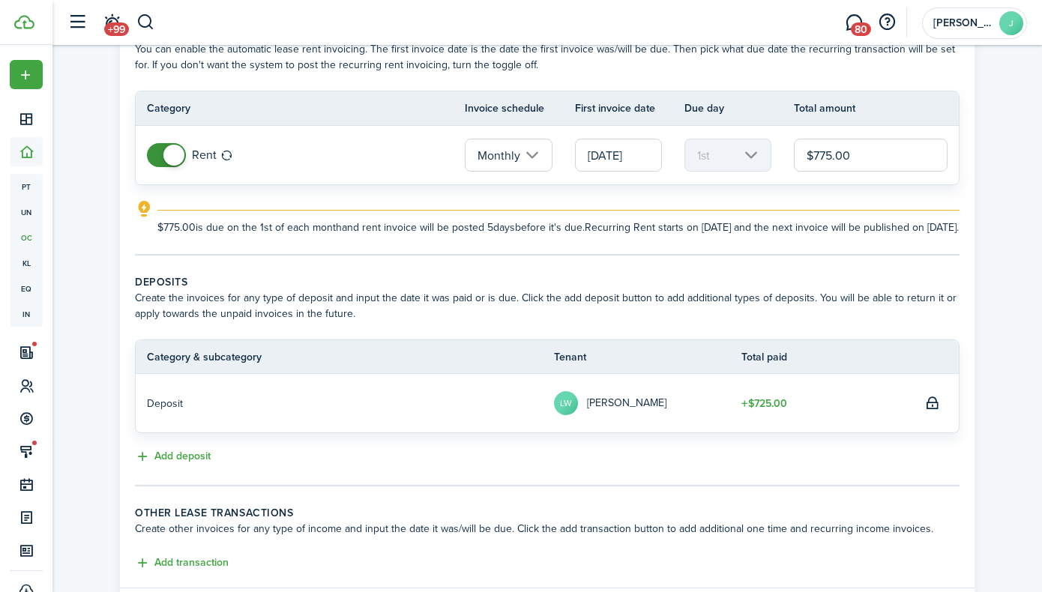
scroll to position [201, 0]
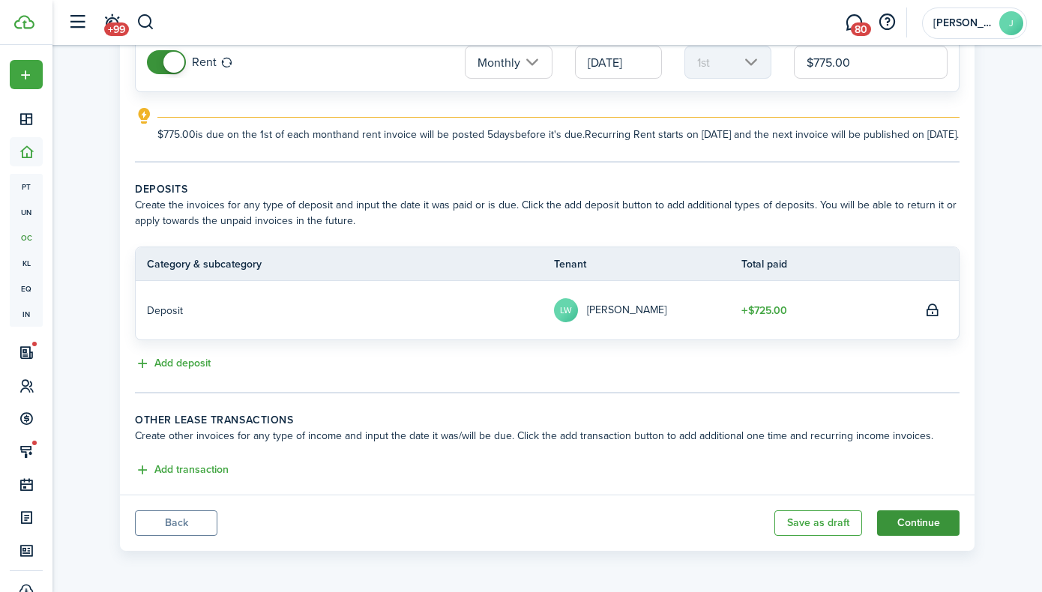
click at [910, 527] on button "Continue" at bounding box center [918, 522] width 82 height 25
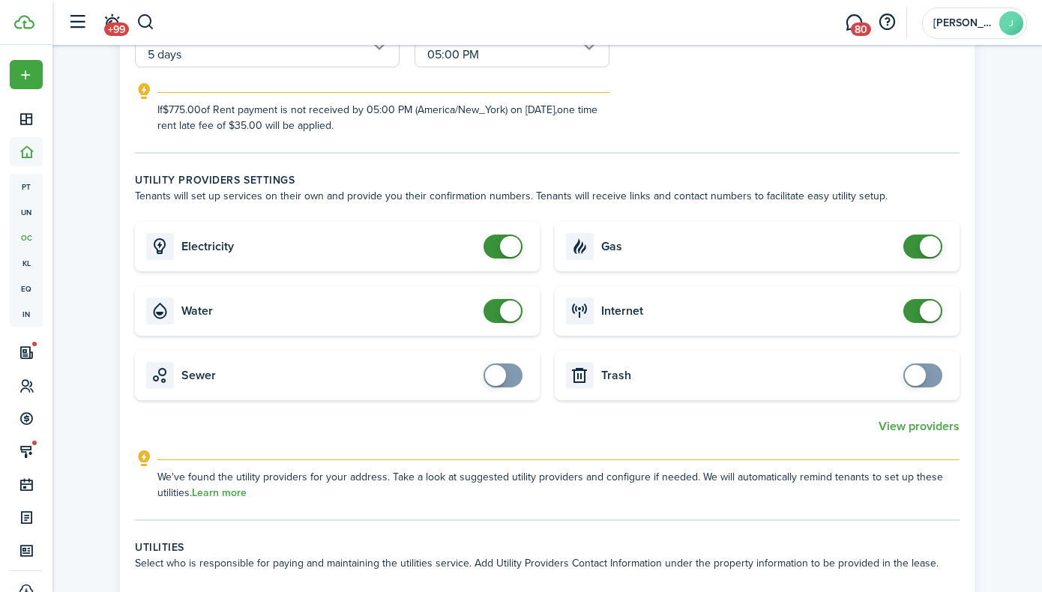
scroll to position [378, 0]
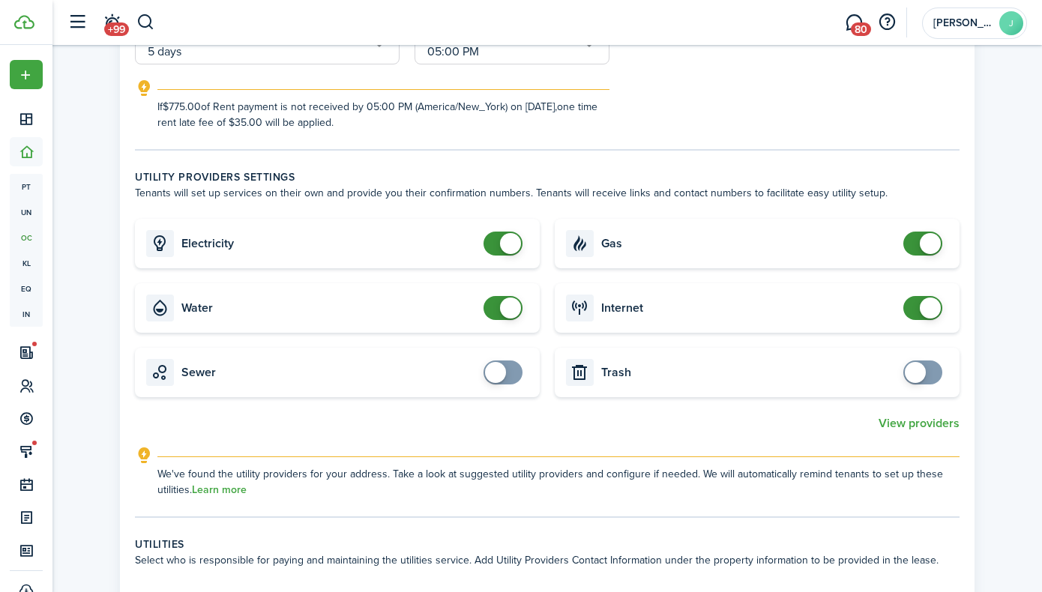
click at [497, 378] on span at bounding box center [495, 372] width 21 height 21
checkbox input "false"
click at [505, 367] on span at bounding box center [510, 372] width 21 height 21
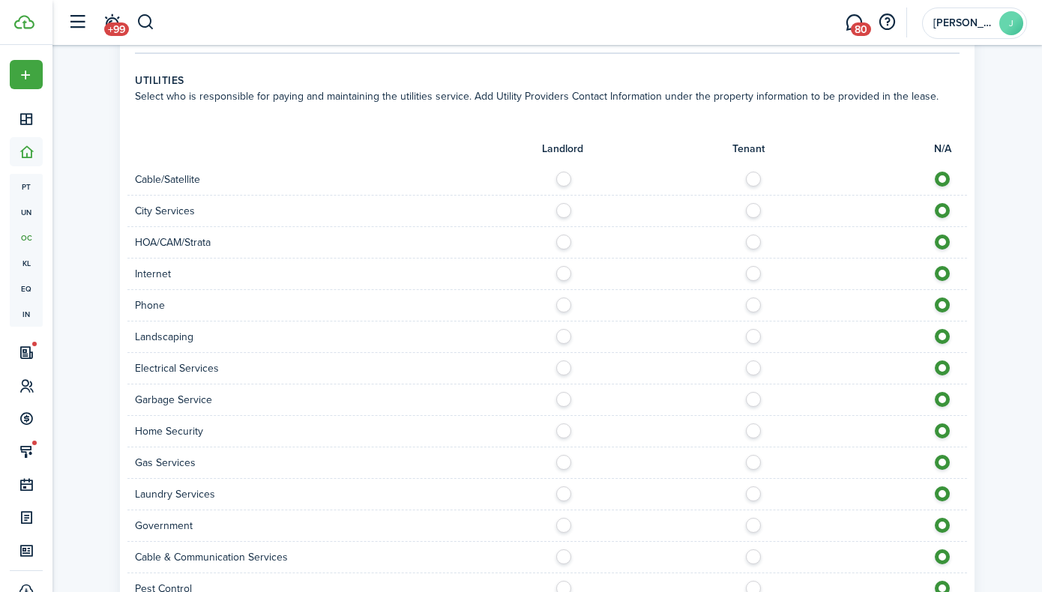
scroll to position [843, 0]
click at [754, 178] on label at bounding box center [757, 173] width 26 height 7
radio input "true"
click at [558, 208] on label at bounding box center [568, 205] width 26 height 7
radio input "true"
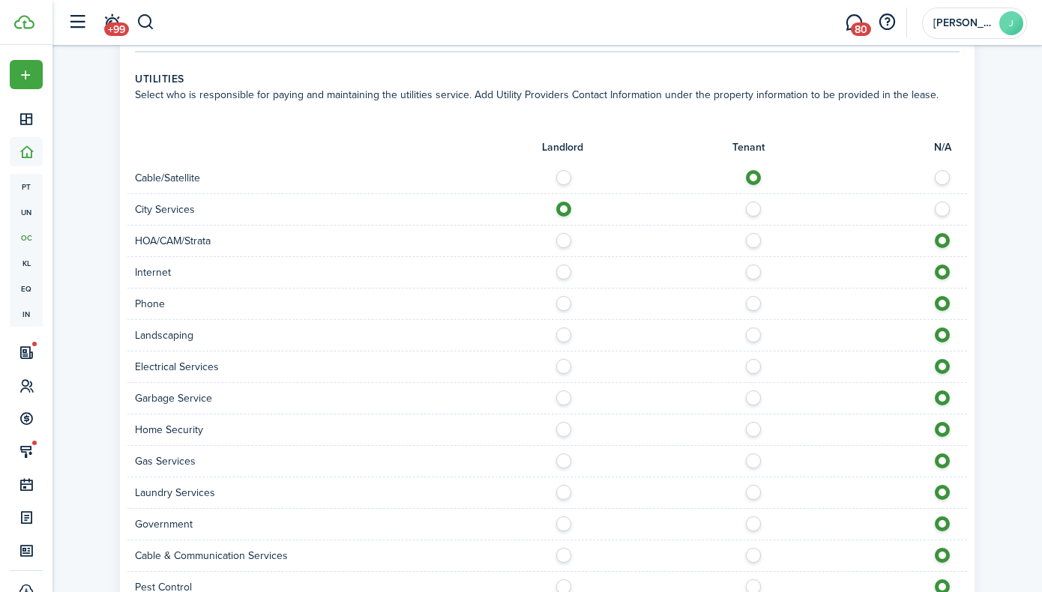
click at [561, 240] on label at bounding box center [568, 236] width 26 height 7
radio input "true"
click at [754, 272] on label at bounding box center [757, 268] width 26 height 7
radio input "true"
click at [752, 303] on label at bounding box center [757, 299] width 26 height 7
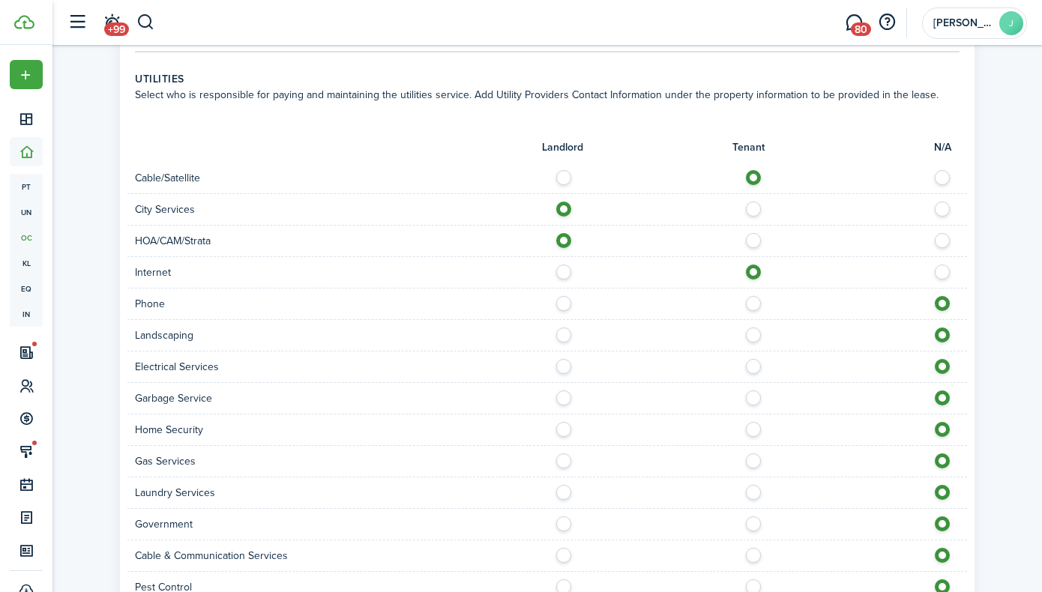
radio input "true"
click at [565, 335] on label at bounding box center [568, 330] width 26 height 7
radio input "true"
click at [753, 366] on label at bounding box center [757, 362] width 26 height 7
radio input "true"
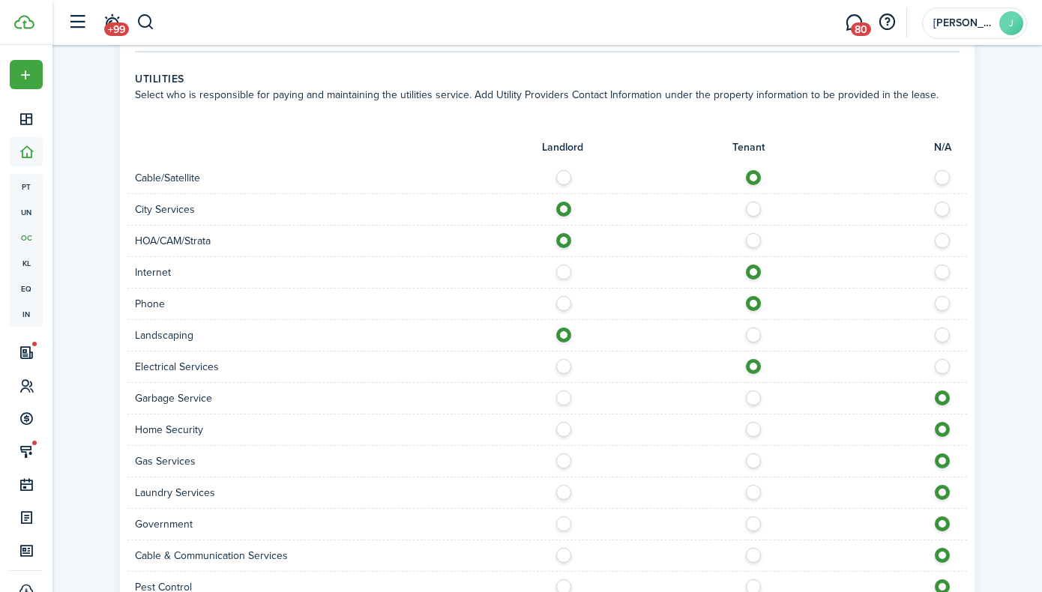
click at [563, 398] on label at bounding box center [568, 393] width 26 height 7
radio input "true"
click at [762, 433] on div at bounding box center [757, 430] width 420 height 16
click at [757, 429] on label at bounding box center [757, 425] width 26 height 7
radio input "true"
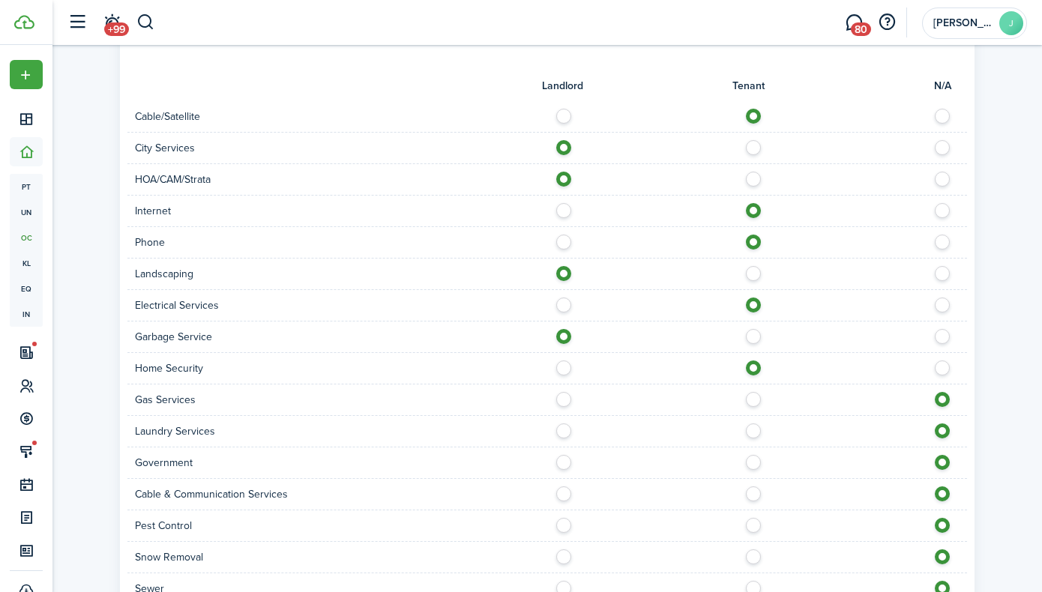
scroll to position [918, 0]
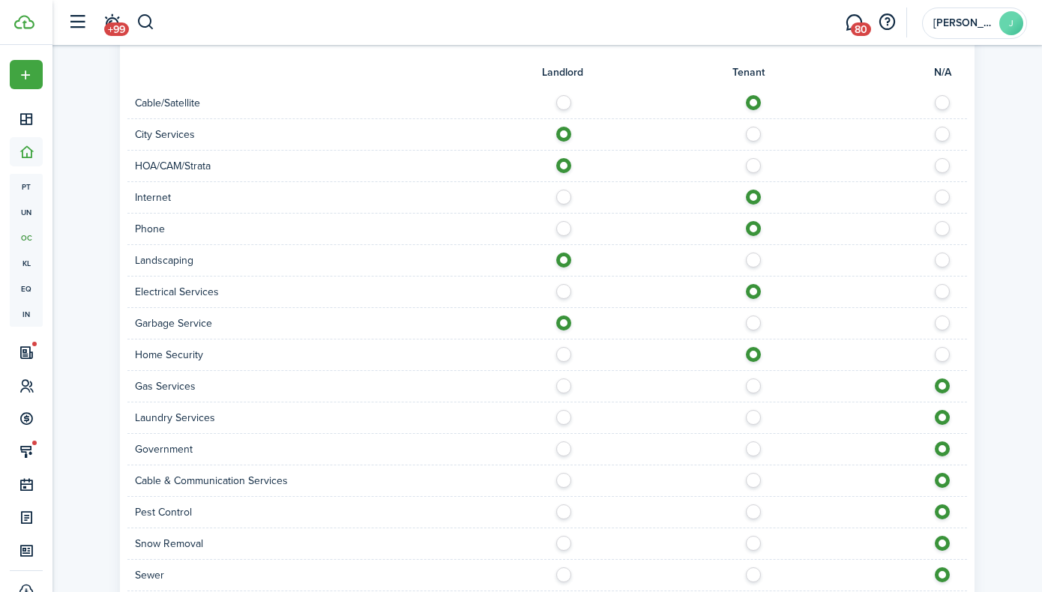
click at [562, 385] on label at bounding box center [568, 381] width 26 height 7
radio input "true"
click at [757, 417] on label at bounding box center [757, 413] width 26 height 7
radio input "true"
click at [561, 448] on label at bounding box center [568, 444] width 26 height 7
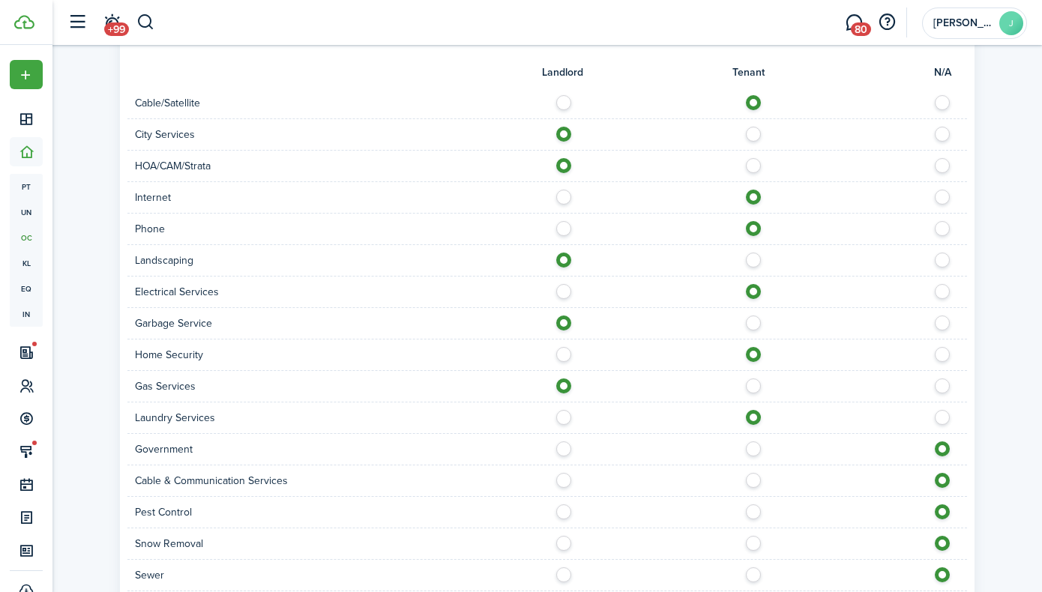
radio input "true"
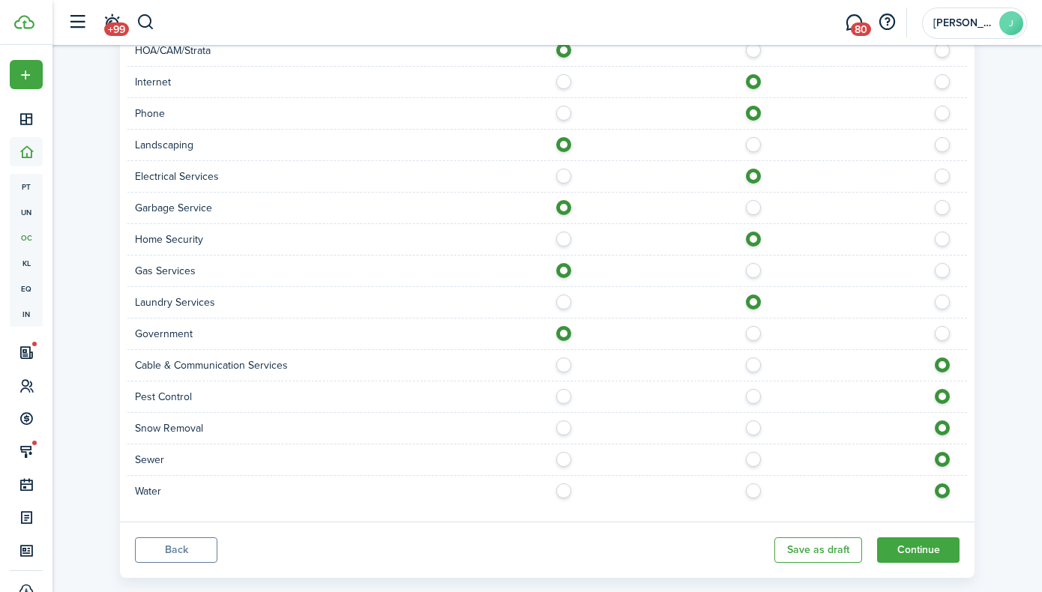
scroll to position [1040, 0]
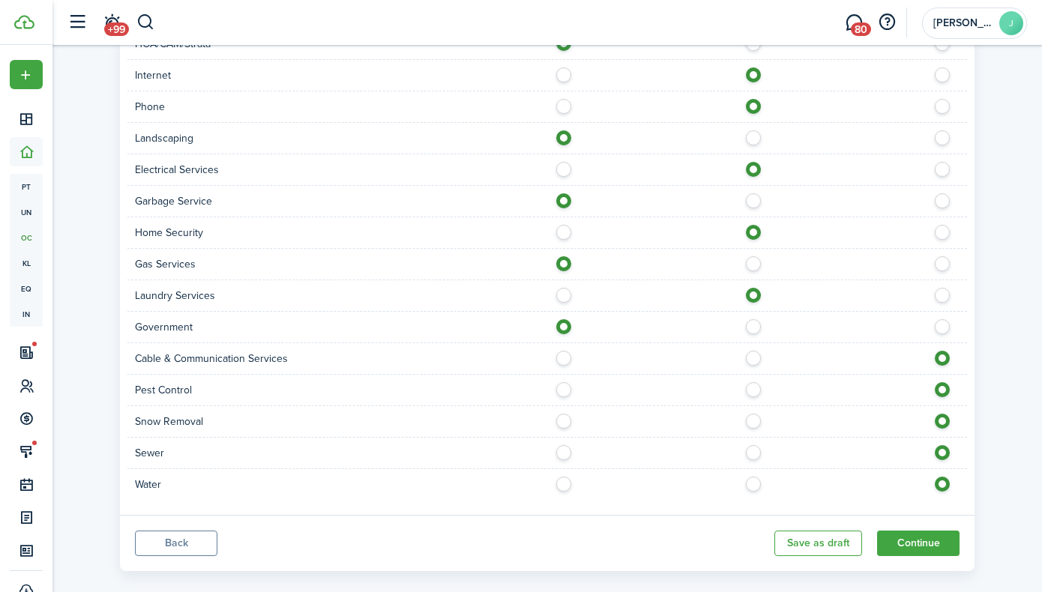
click at [553, 498] on div "Water" at bounding box center [546, 484] width 839 height 31
click at [570, 477] on label at bounding box center [568, 480] width 26 height 7
radio input "true"
click at [566, 453] on label at bounding box center [568, 448] width 26 height 7
radio input "true"
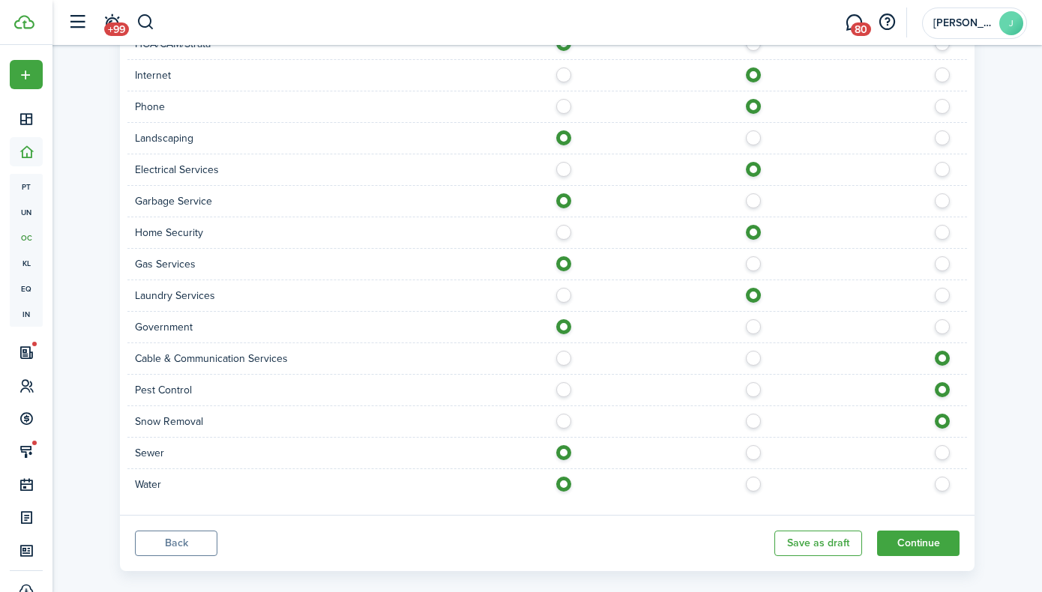
click at [566, 421] on label at bounding box center [568, 417] width 26 height 7
radio input "true"
click at [760, 385] on label at bounding box center [757, 385] width 26 height 7
radio input "true"
click at [752, 358] on label at bounding box center [757, 354] width 26 height 7
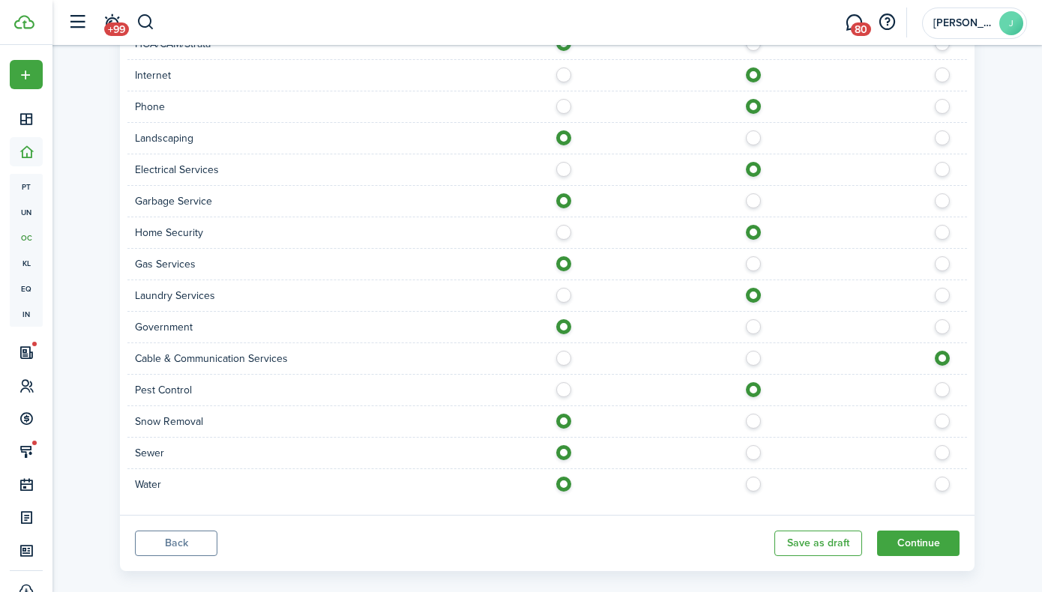
radio input "true"
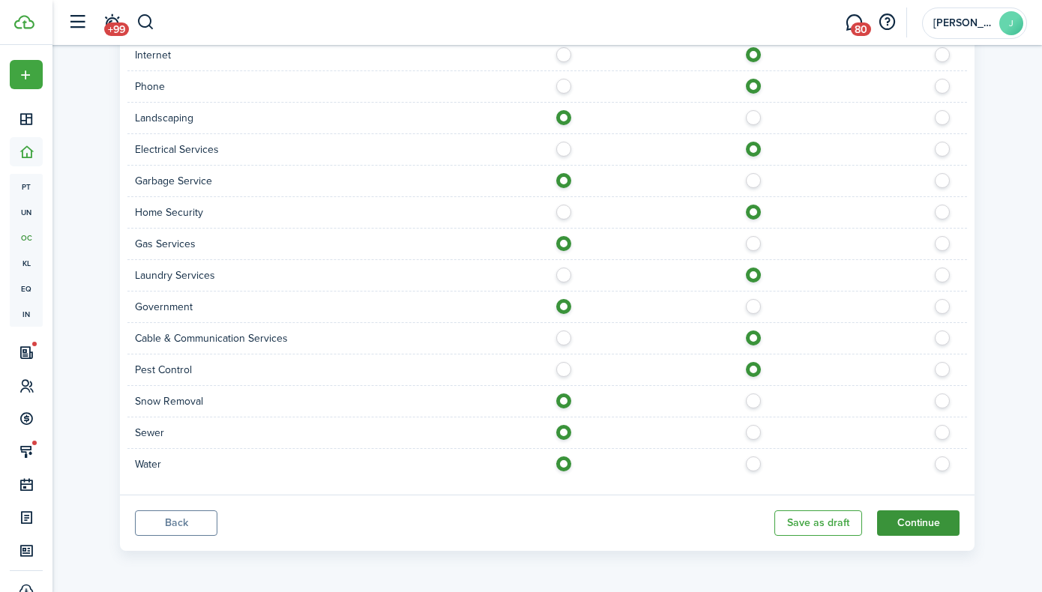
click at [932, 519] on button "Continue" at bounding box center [918, 522] width 82 height 25
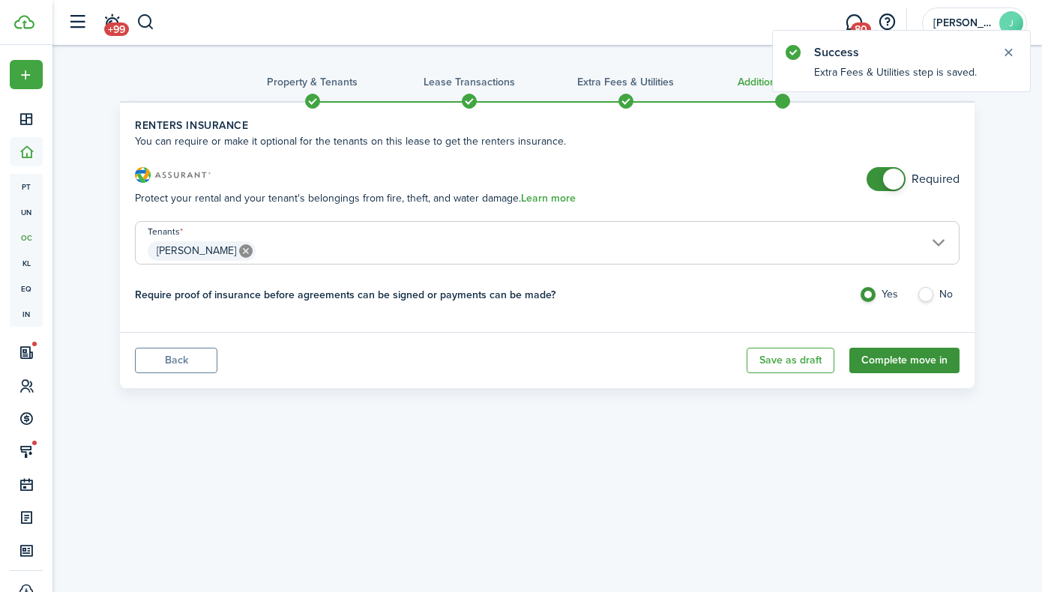
click at [889, 357] on button "Complete move in" at bounding box center [904, 360] width 110 height 25
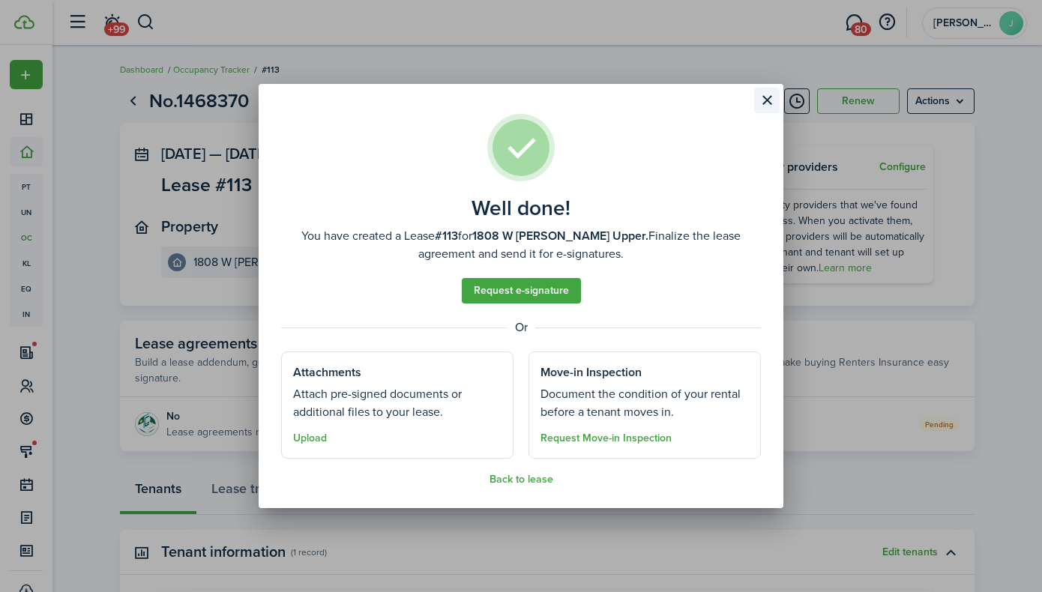
click at [764, 99] on button "Close modal" at bounding box center [766, 100] width 25 height 25
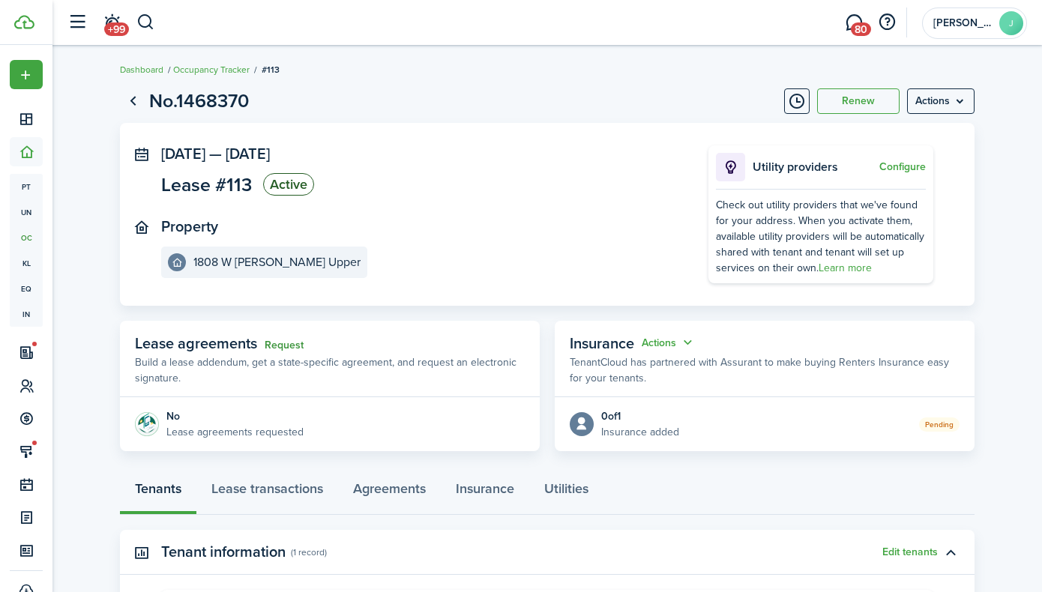
click at [272, 344] on link "Request" at bounding box center [284, 345] width 39 height 12
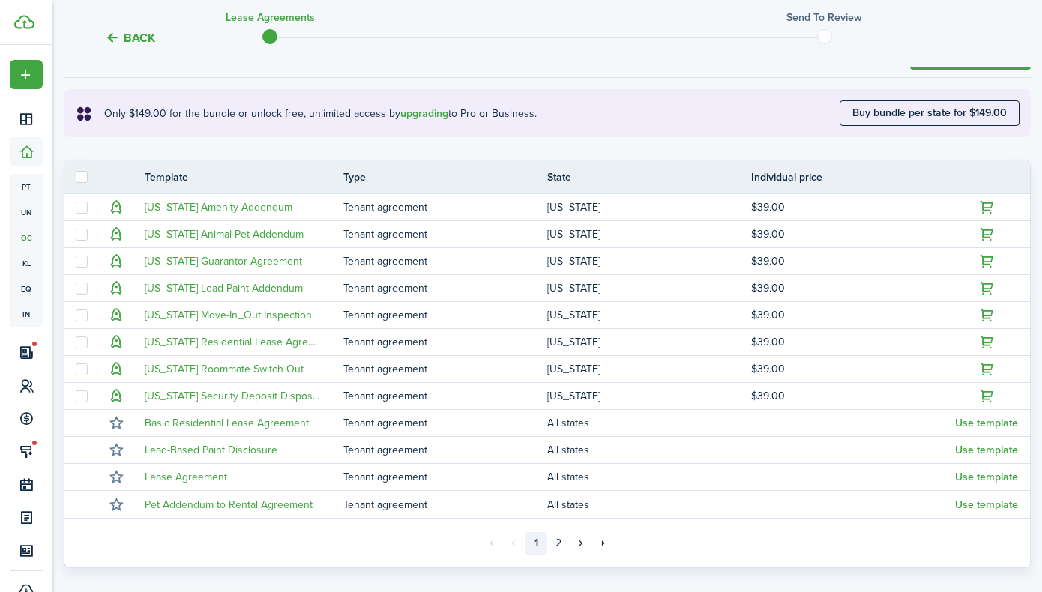
scroll to position [256, 0]
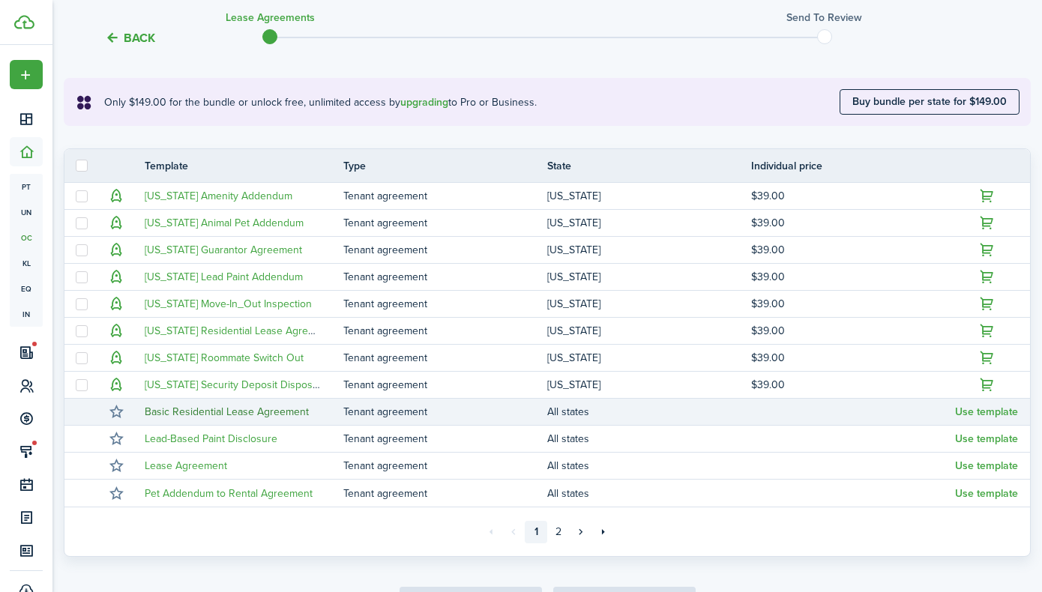
click at [275, 414] on link "Basic Residential Lease Agreement" at bounding box center [227, 412] width 164 height 16
